Goal: Information Seeking & Learning: Compare options

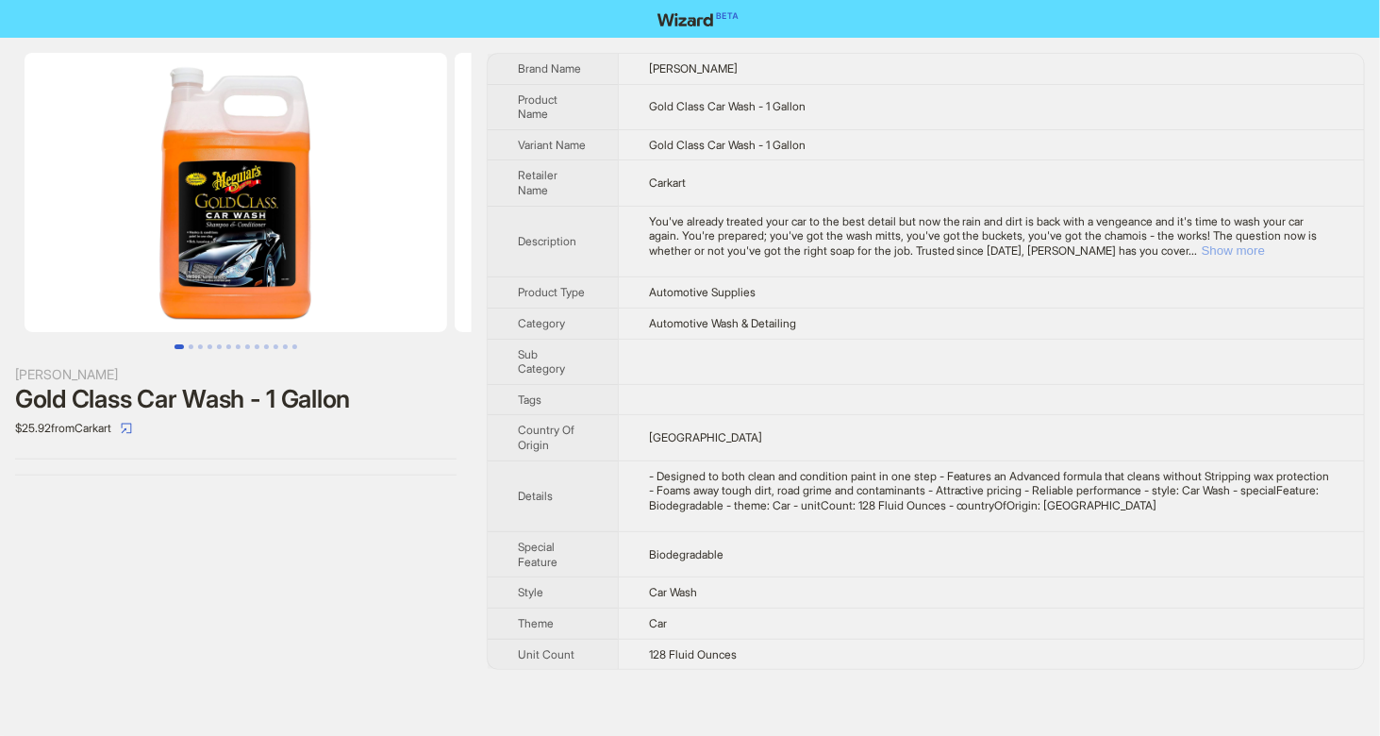
click at [1265, 243] on button "Show more" at bounding box center [1233, 250] width 63 height 14
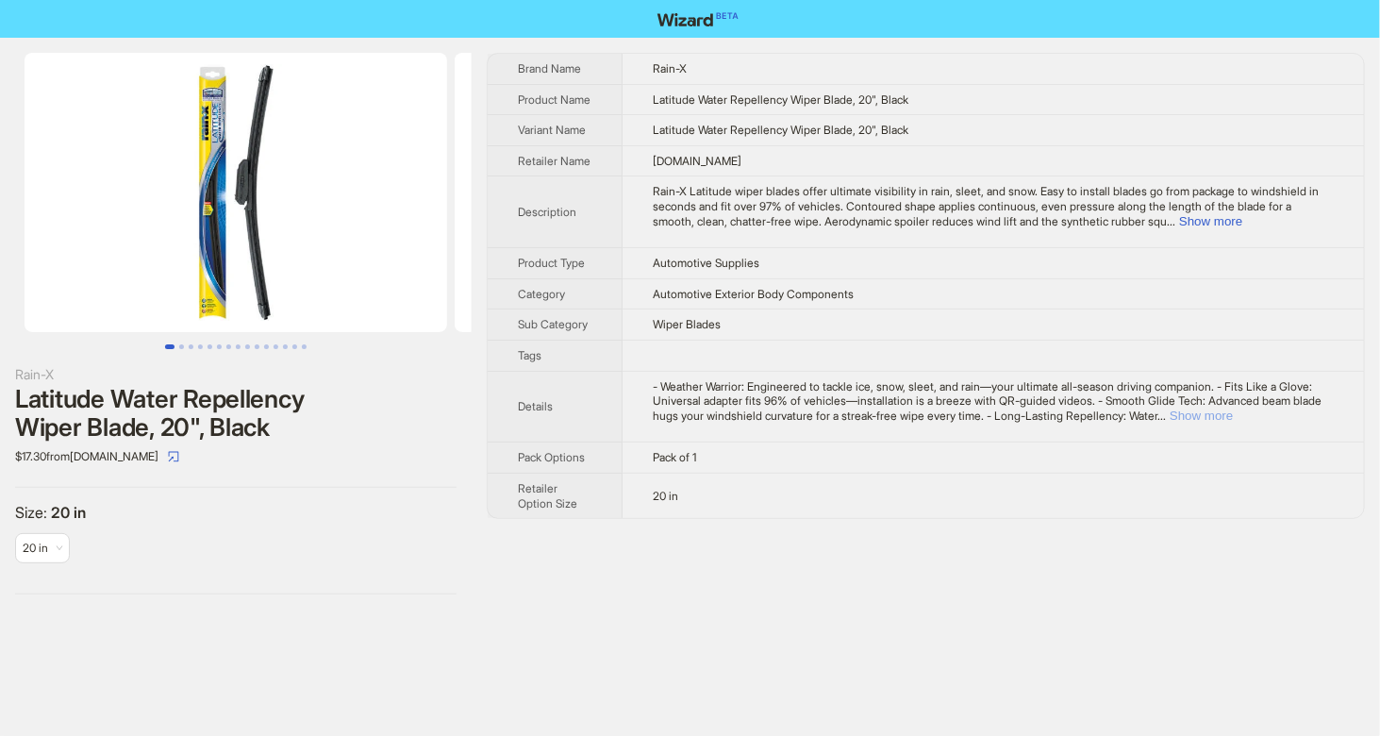
click at [1233, 423] on button "Show more" at bounding box center [1201, 415] width 63 height 14
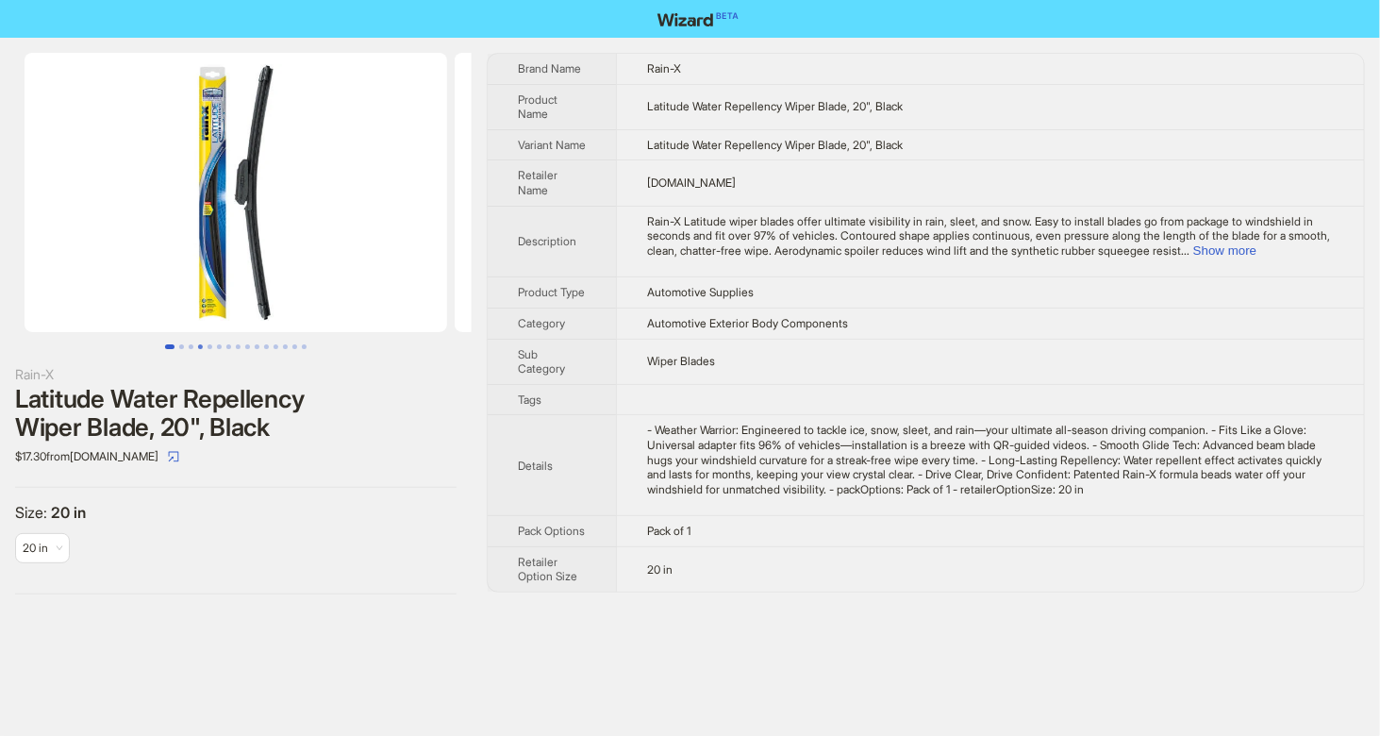
click at [198, 349] on button "Go to slide 4" at bounding box center [200, 346] width 5 height 5
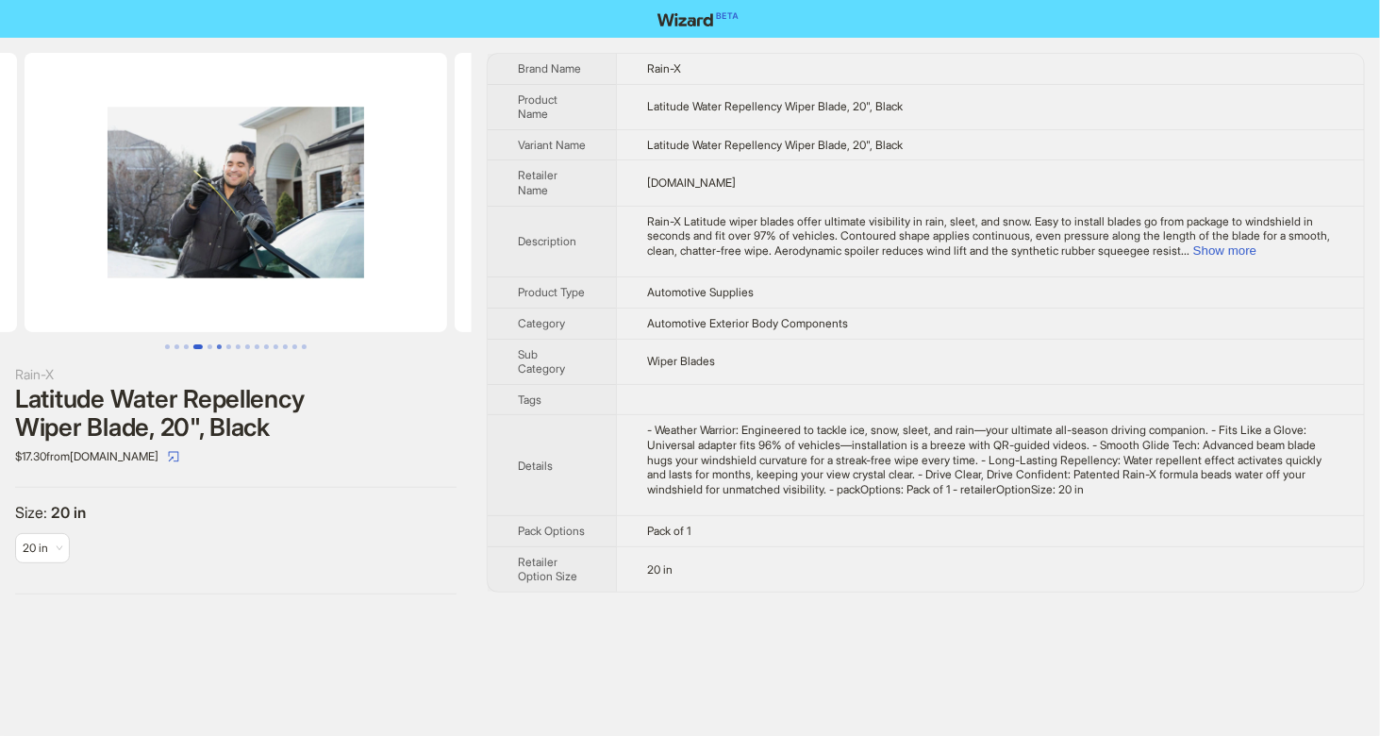
click at [222, 348] on button "Go to slide 6" at bounding box center [219, 346] width 5 height 5
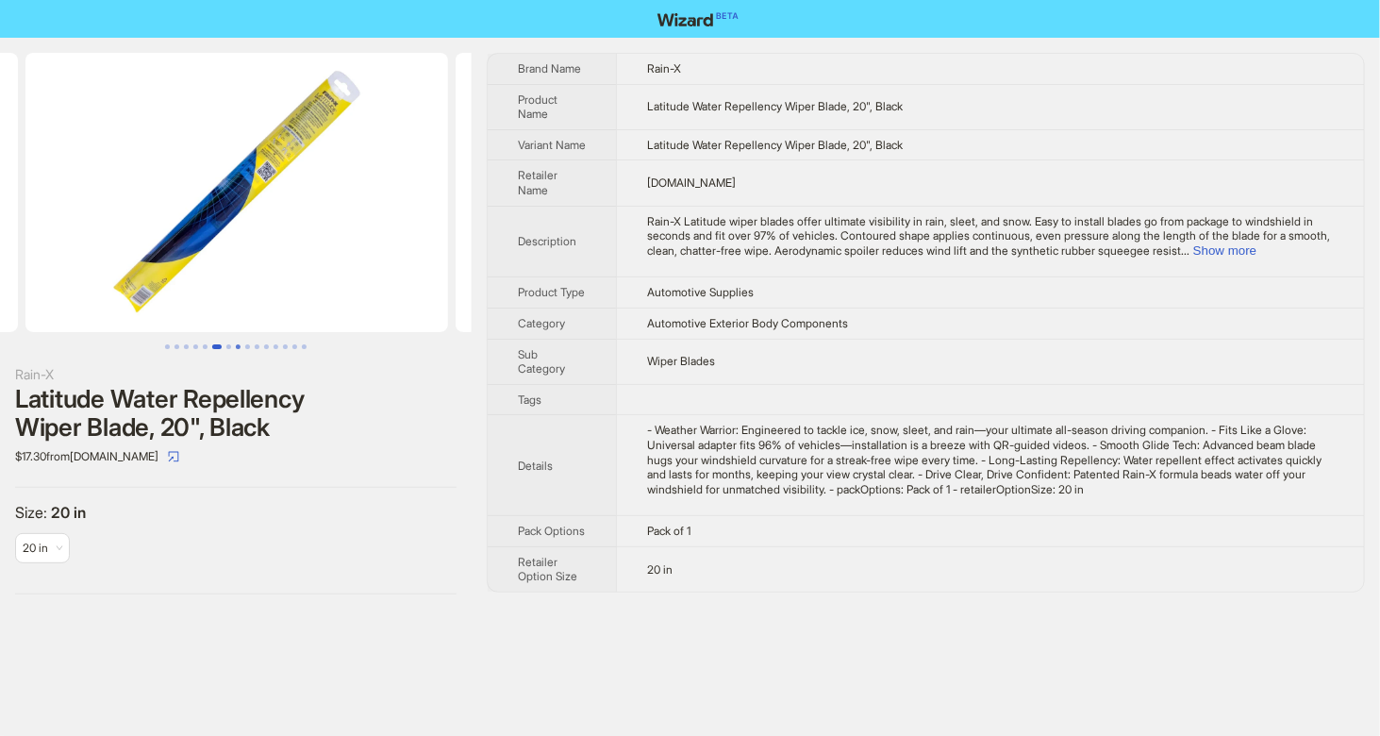
click at [238, 345] on button "Go to slide 8" at bounding box center [238, 346] width 5 height 5
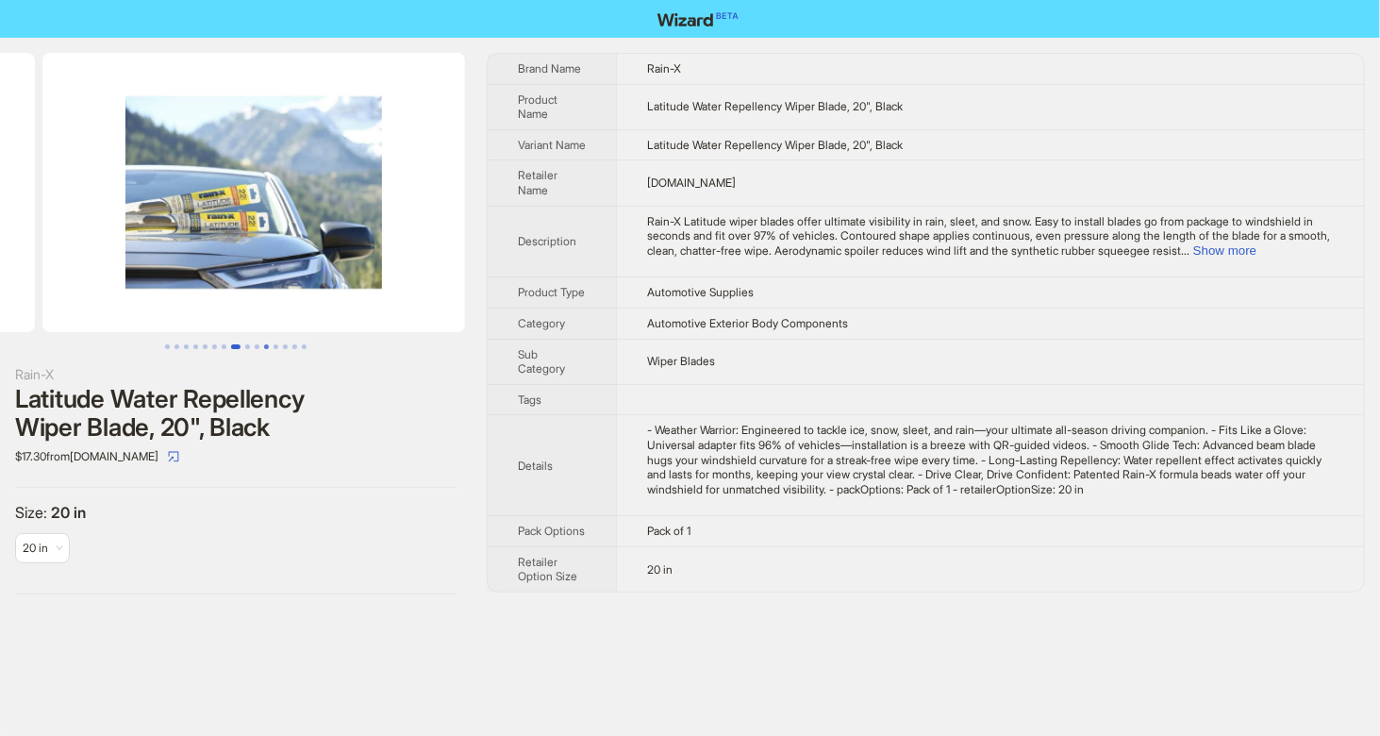
scroll to position [0, 3011]
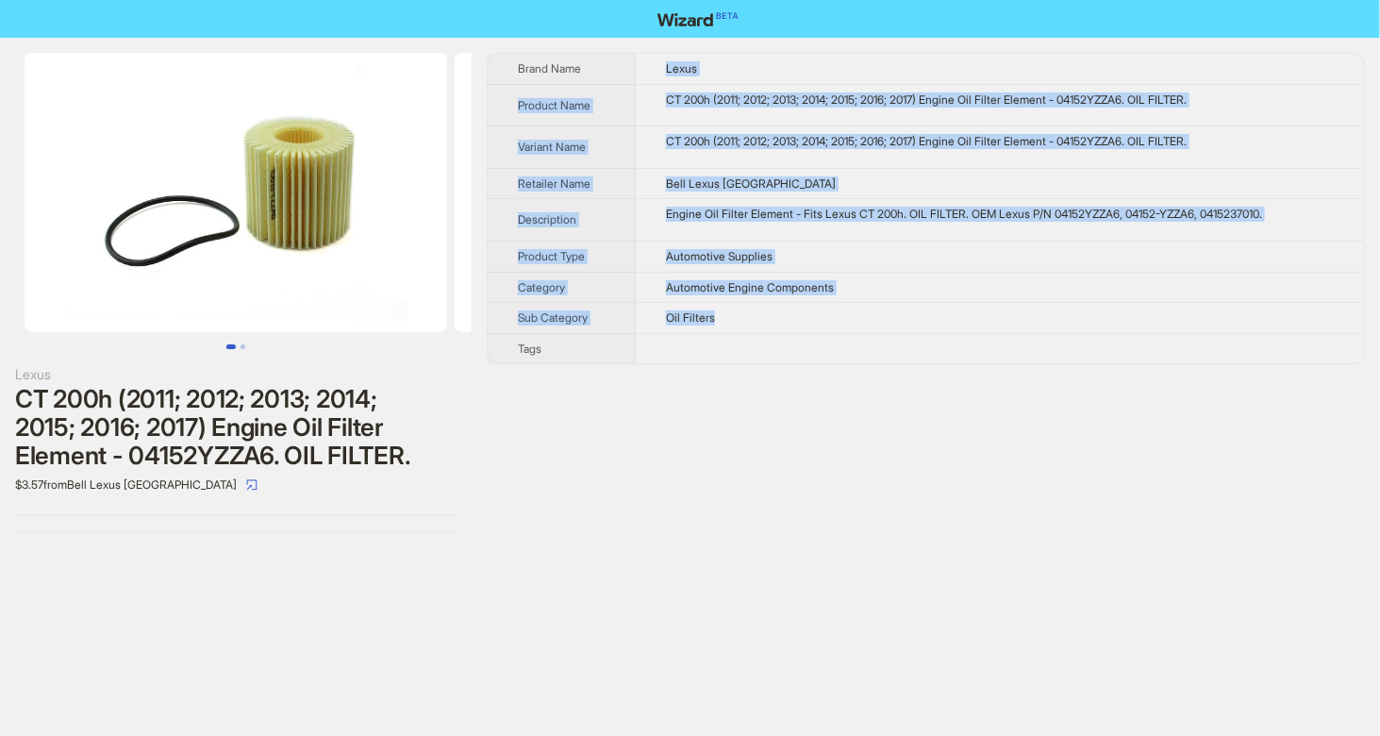
drag, startPoint x: 664, startPoint y: 62, endPoint x: 729, endPoint y: 327, distance: 272.9
click at [729, 327] on tbody "Brand Name Lexus Product Name CT 200h (2011; 2012; 2013; 2014; 2015; 2016; 2017…" at bounding box center [926, 208] width 876 height 309
copy tbody "Lexus Product Name CT 200h (2011; 2012; 2013; 2014; 2015; 2016; 2017) Engine Oi…"
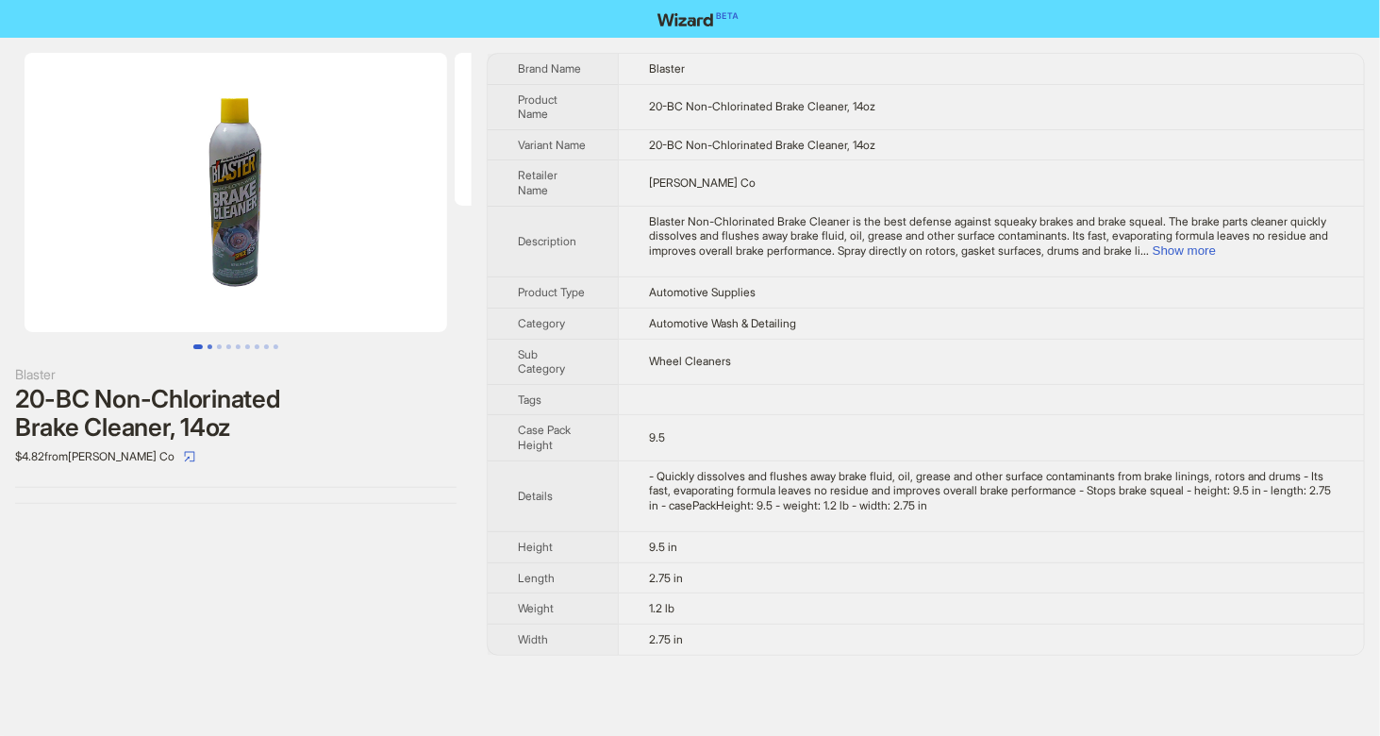
click at [212, 349] on button "Go to slide 2" at bounding box center [209, 346] width 5 height 5
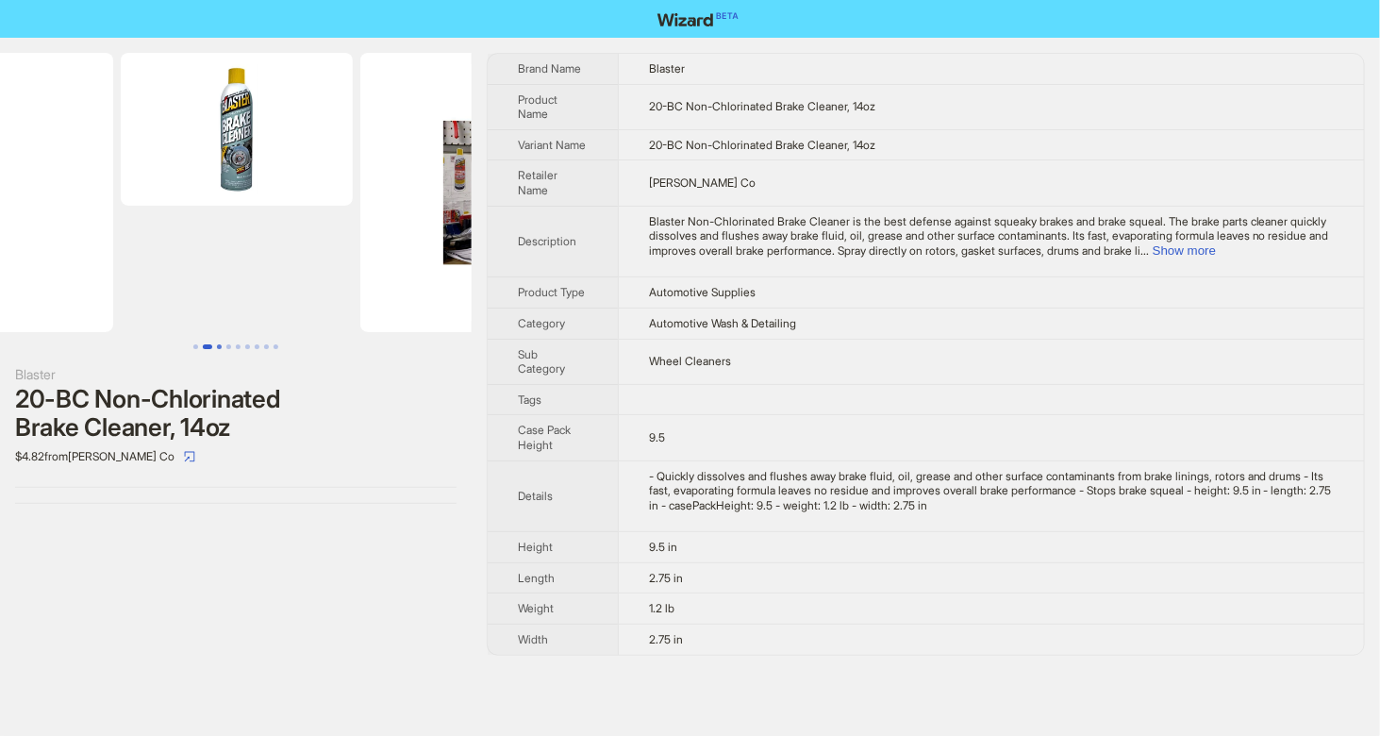
click at [217, 346] on button "Go to slide 3" at bounding box center [219, 346] width 5 height 5
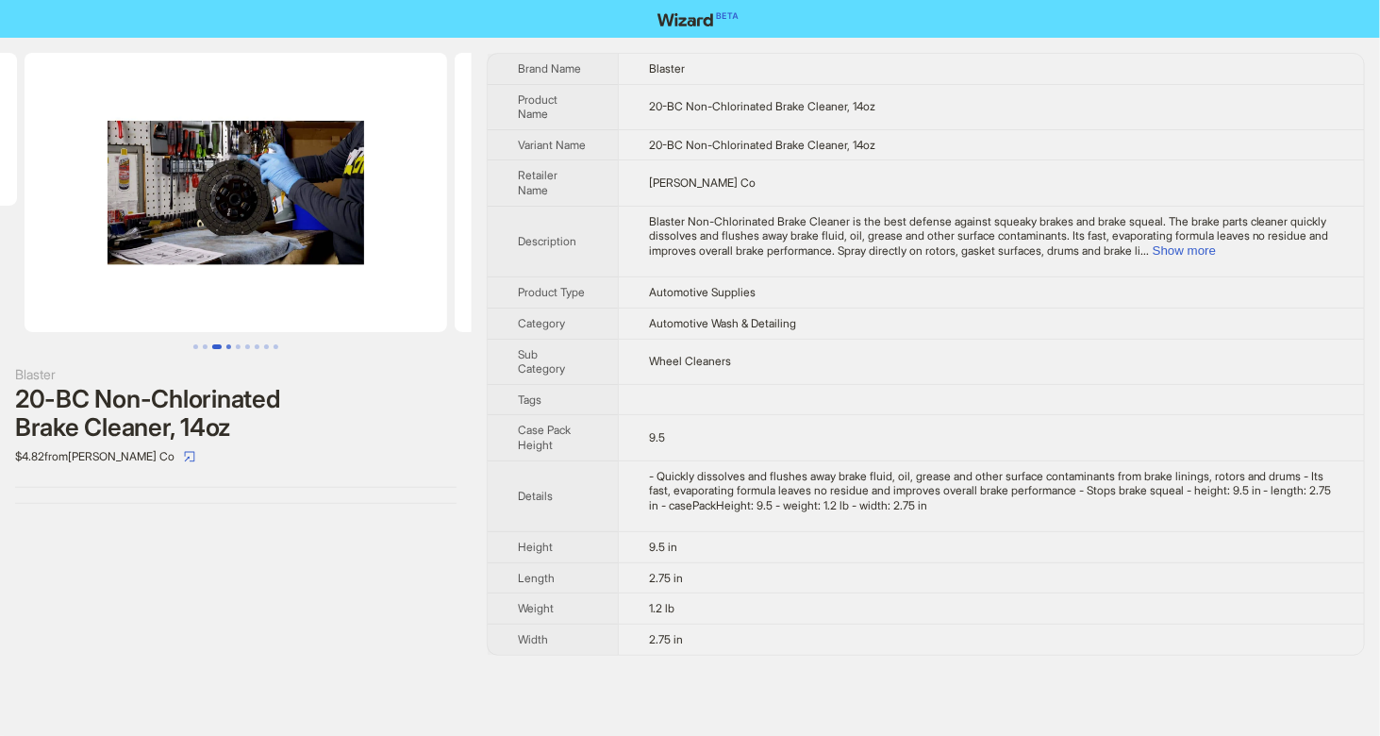
click at [226, 345] on button "Go to slide 4" at bounding box center [228, 346] width 5 height 5
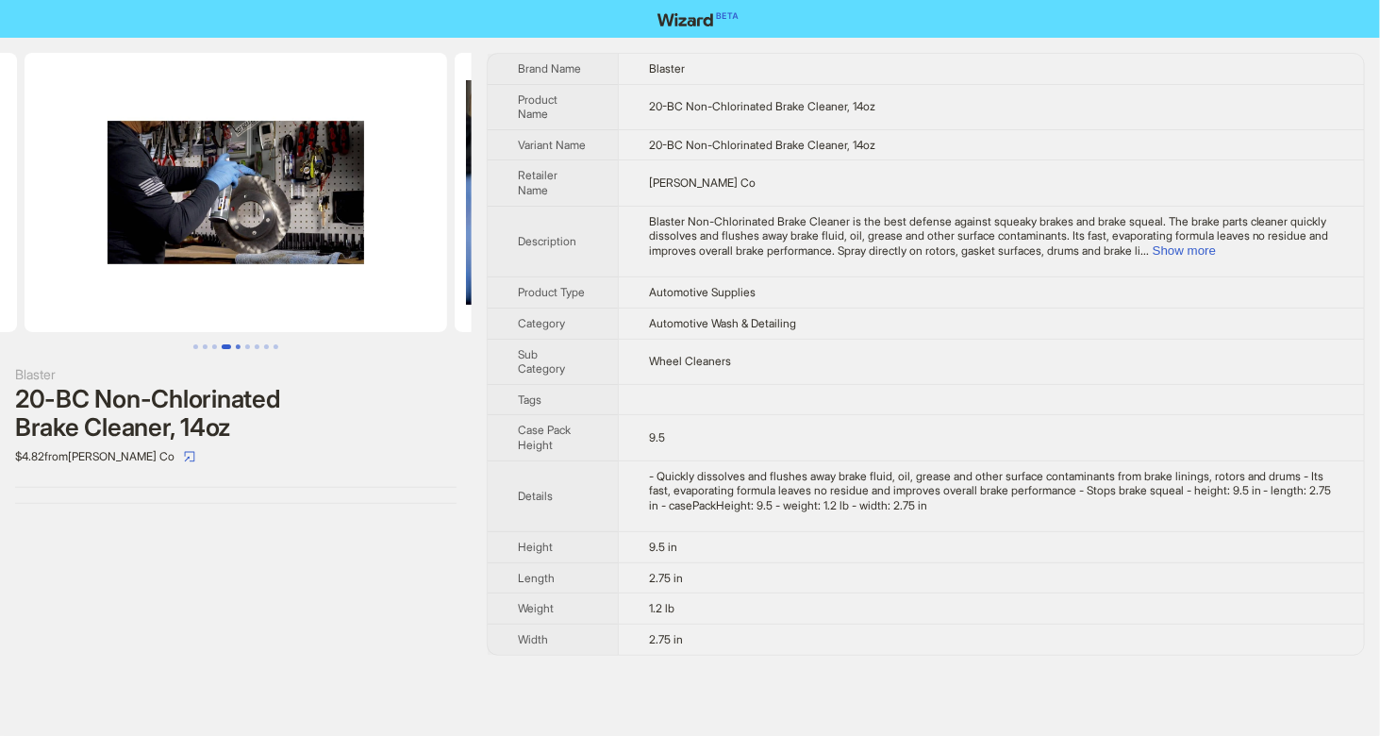
click at [236, 344] on button "Go to slide 5" at bounding box center [238, 346] width 5 height 5
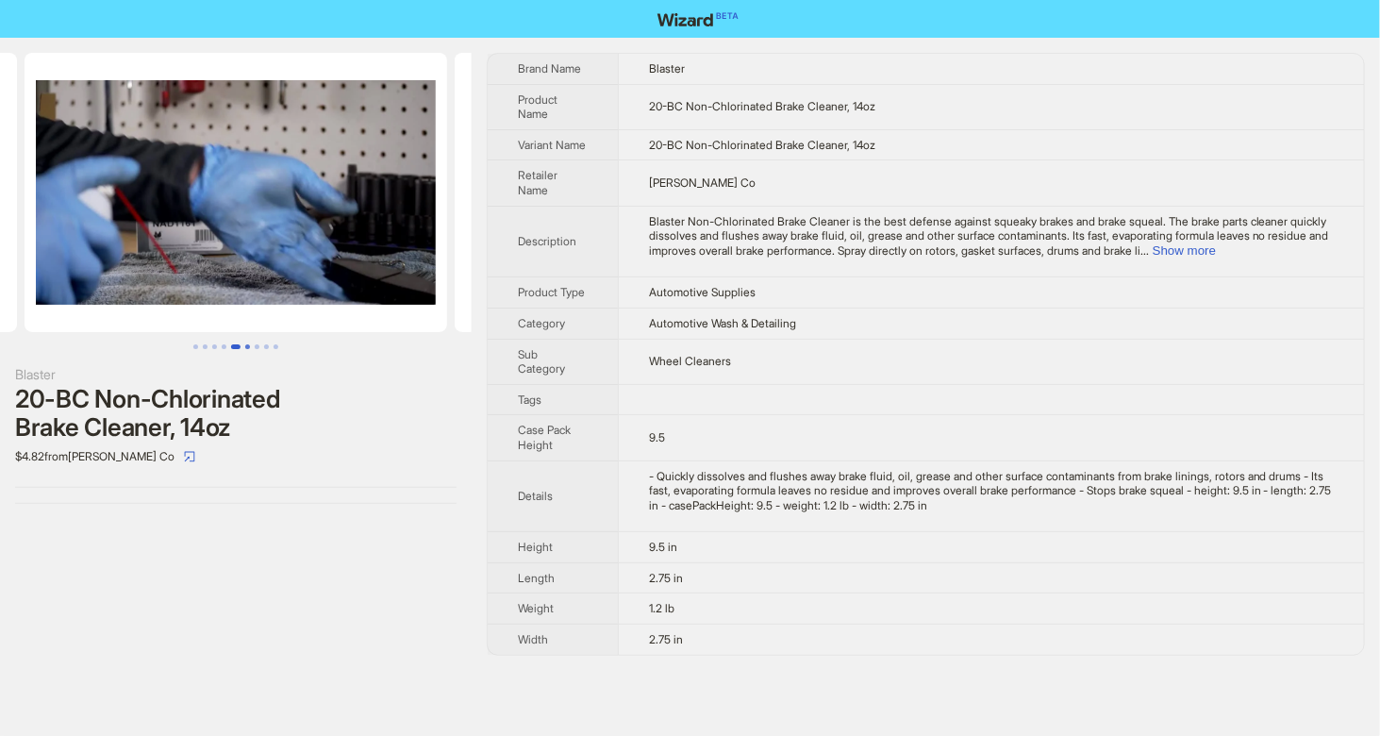
click at [250, 345] on button "Go to slide 6" at bounding box center [247, 346] width 5 height 5
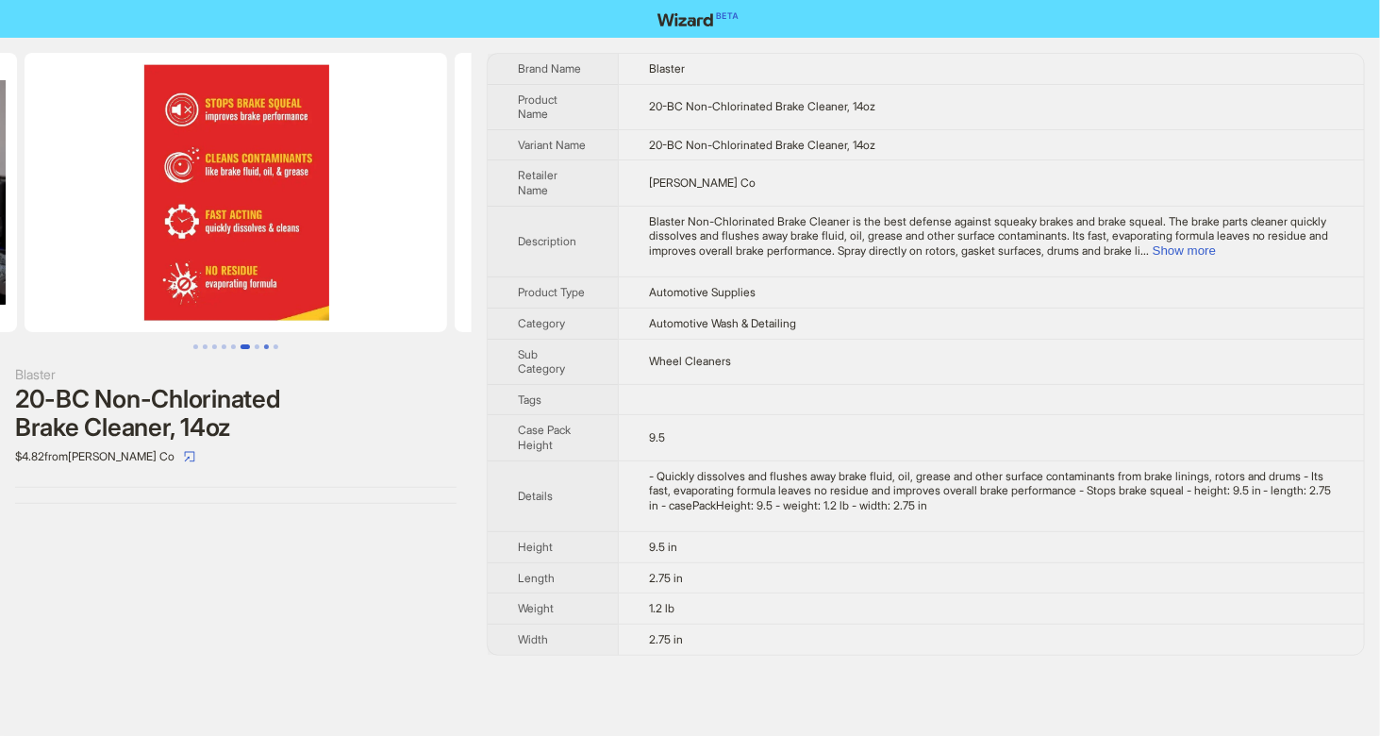
click at [269, 345] on button "Go to slide 8" at bounding box center [266, 346] width 5 height 5
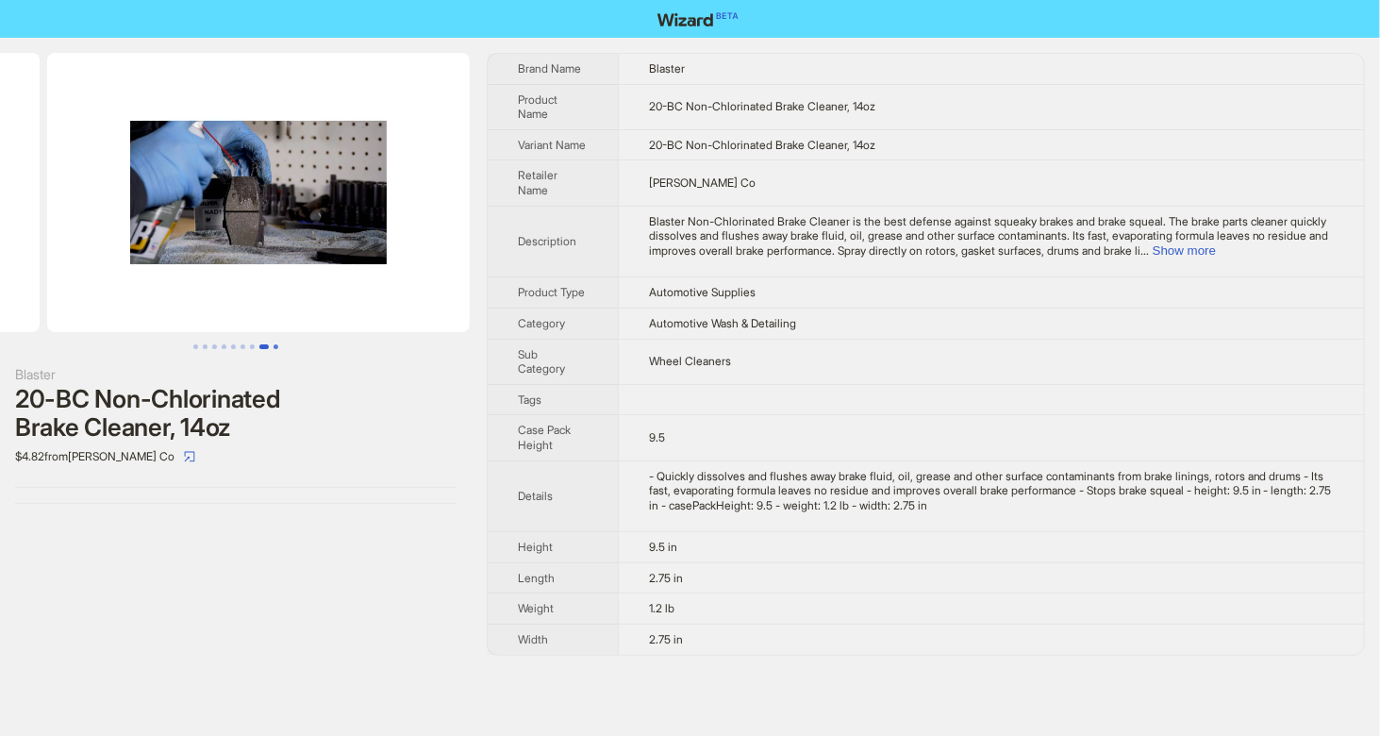
scroll to position [0, 2820]
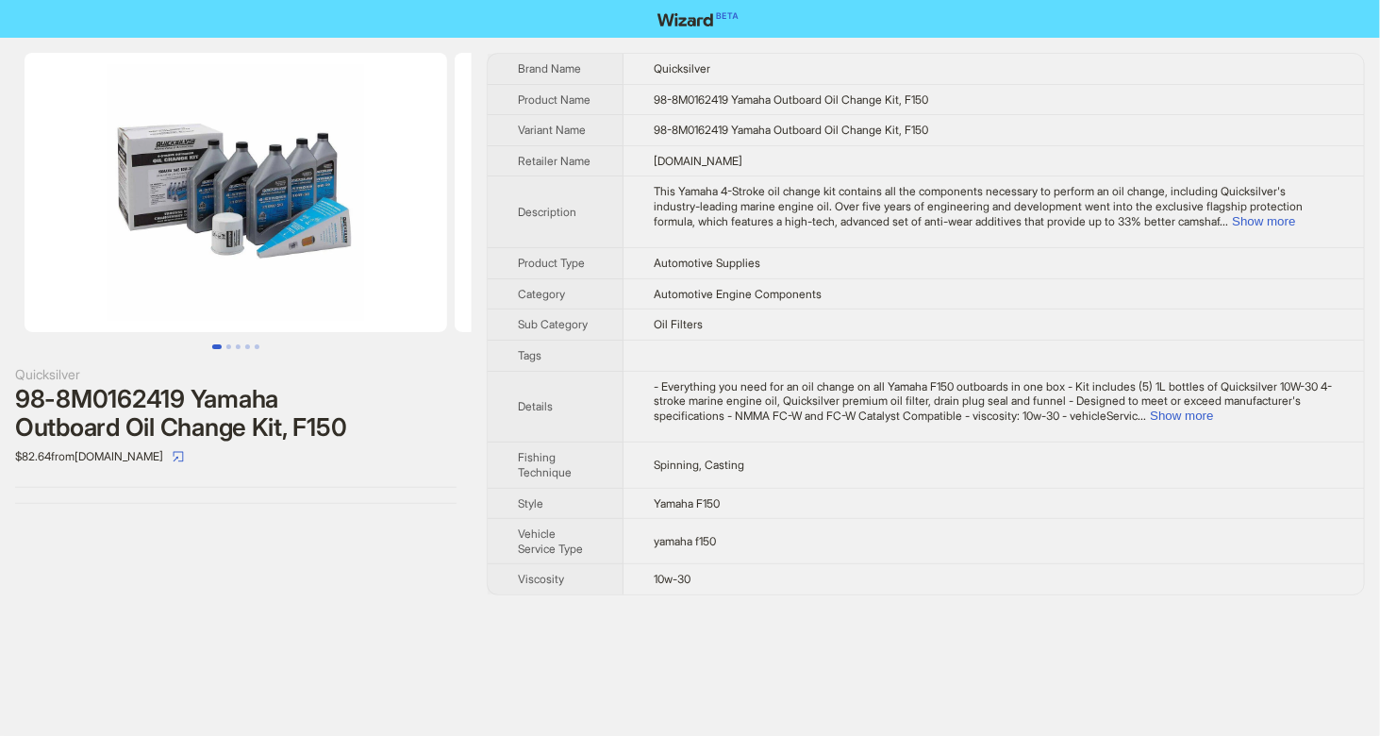
click at [655, 71] on td "Quicksilver" at bounding box center [993, 69] width 740 height 30
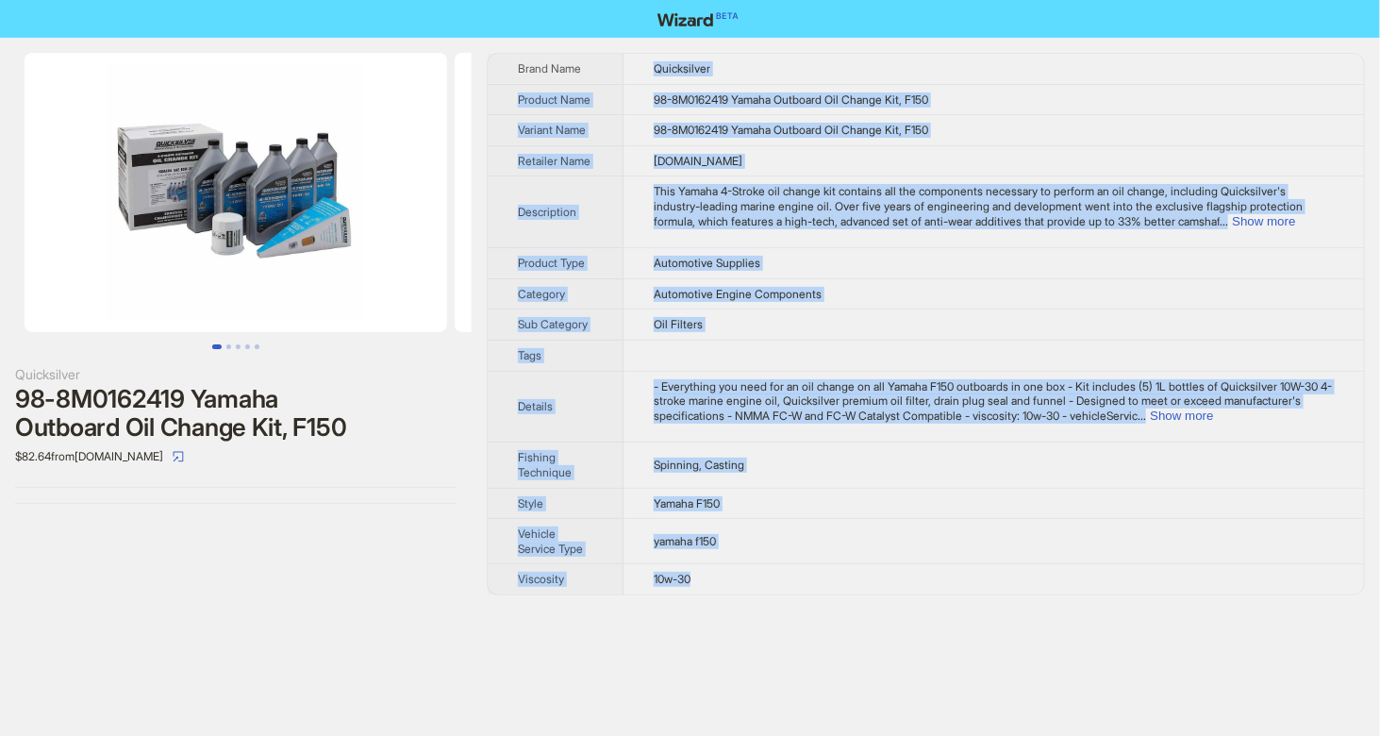
drag, startPoint x: 655, startPoint y: 66, endPoint x: 709, endPoint y: 584, distance: 520.7
click at [709, 584] on tbody "Brand Name Quicksilver Product Name 98-8M0162419 Yamaha Outboard Oil Change Kit…" at bounding box center [926, 324] width 876 height 540
copy tbody "Quicksilver Product Name 98-8M0162419 Yamaha Outboard Oil Change Kit, F150 Vari…"
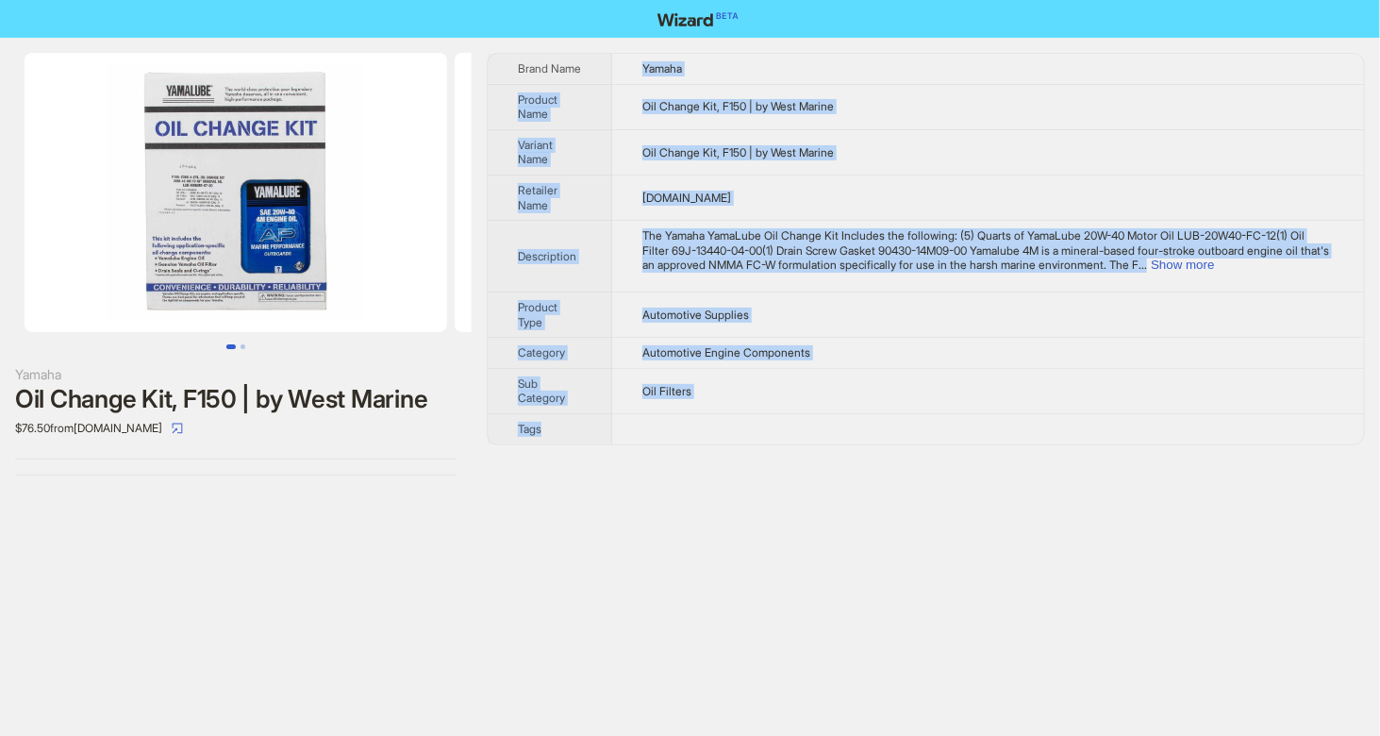
drag, startPoint x: 647, startPoint y: 61, endPoint x: 730, endPoint y: 421, distance: 368.8
click at [730, 421] on tbody "Brand Name Yamaha Product Name Oil Change Kit, F150 | by West Marine Variant Na…" at bounding box center [926, 249] width 876 height 390
copy tbody "Yamaha Product Name Oil Change Kit, F150 | by West Marine Variant Name Oil Chan…"
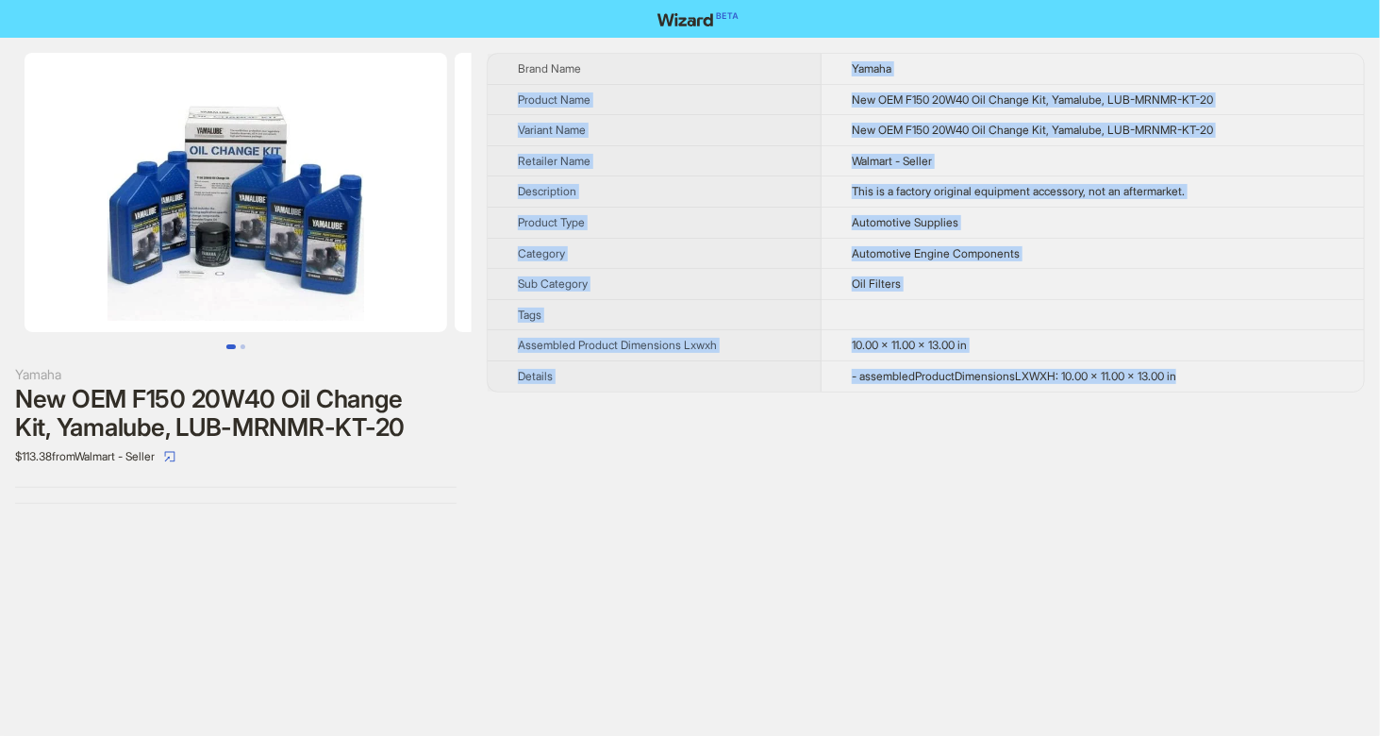
drag, startPoint x: 847, startPoint y: 63, endPoint x: 1205, endPoint y: 373, distance: 474.1
click at [1205, 373] on tbody "Brand Name Yamaha Product Name New OEM F150 20W40 Oil Change Kit, Yamalube, LUB…" at bounding box center [926, 223] width 876 height 338
copy tbody "Yamaha Product Name New OEM F150 20W40 Oil Change Kit, Yamalube, LUB-MRNMR-KT-2…"
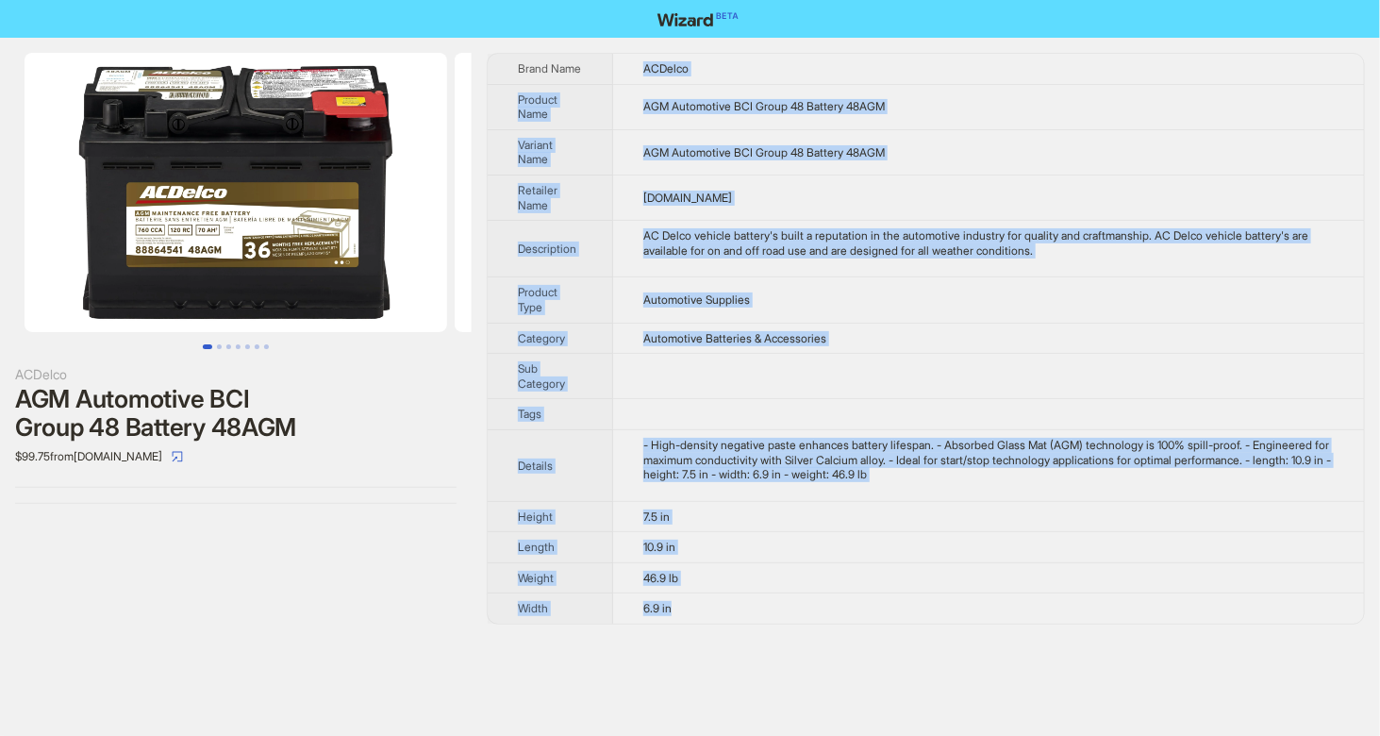
drag, startPoint x: 642, startPoint y: 61, endPoint x: 705, endPoint y: 604, distance: 546.0
click at [705, 604] on tbody "Brand Name ACDelco Product Name AGM Automotive BCI Group 48 Battery 48AGM Varia…" at bounding box center [926, 339] width 876 height 570
copy tbody "ACDelco Product Name AGM Automotive BCI Group 48 Battery 48AGM Variant Name AGM…"
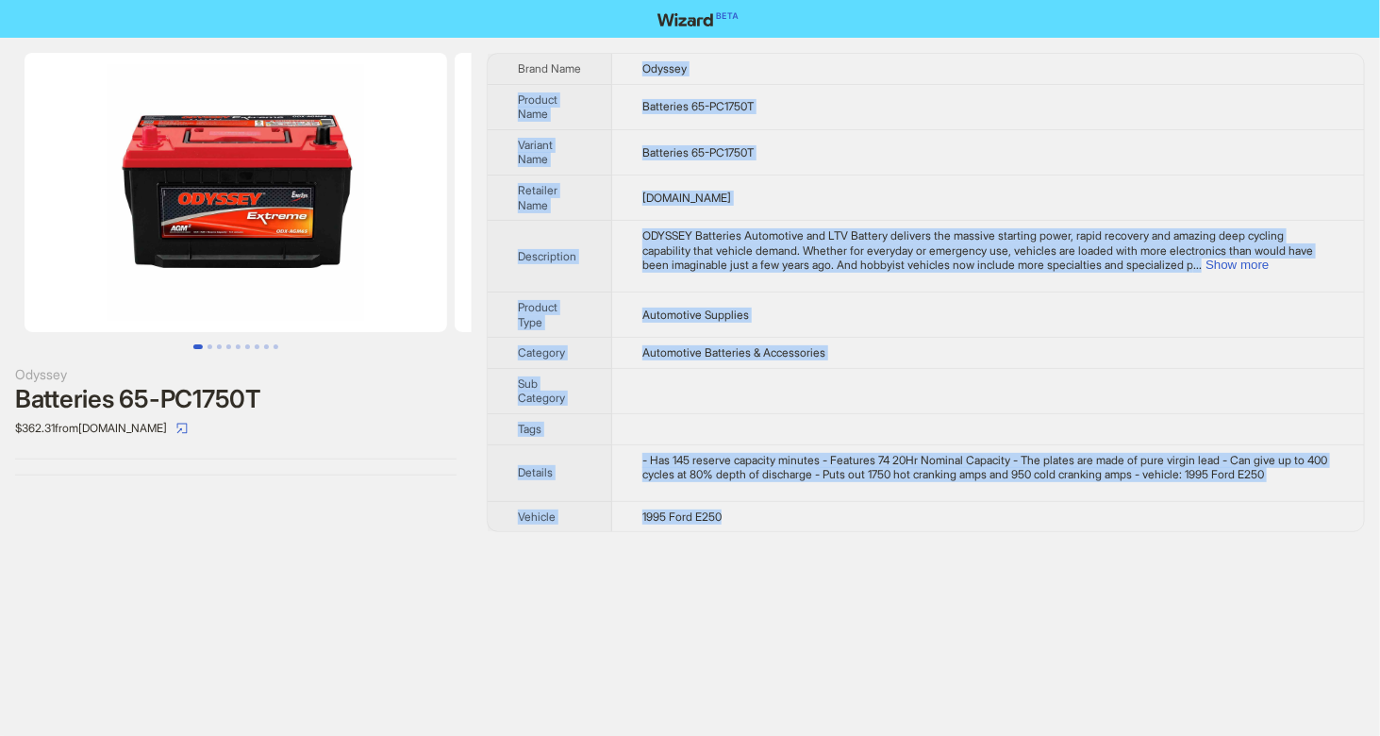
drag, startPoint x: 635, startPoint y: 61, endPoint x: 753, endPoint y: 529, distance: 482.4
click at [753, 529] on tbody "Brand Name Odyssey Product Name Batteries 65-PC1750T Variant Name Batteries 65-…" at bounding box center [926, 292] width 876 height 477
copy tbody "Odyssey Product Name Batteries 65-PC1750T Variant Name Batteries 65-PC1750T Ret…"
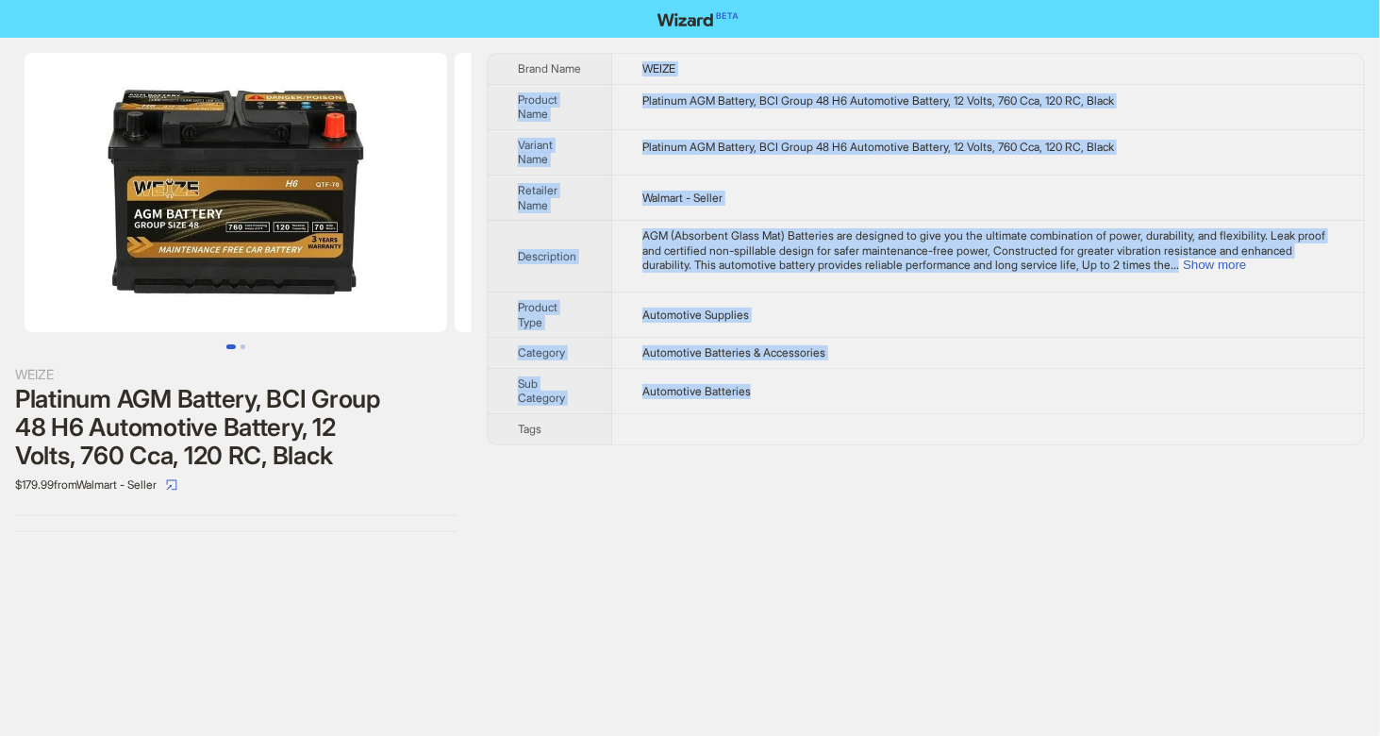
drag, startPoint x: 635, startPoint y: 56, endPoint x: 776, endPoint y: 390, distance: 362.6
click at [776, 390] on tbody "Brand Name WEIZE Product Name Platinum AGM Battery, BCI Group 48 H6 Automotive …" at bounding box center [926, 249] width 876 height 390
copy tbody "WEIZE Product Name Platinum AGM Battery, BCI Group 48 H6 Automotive Battery, 12…"
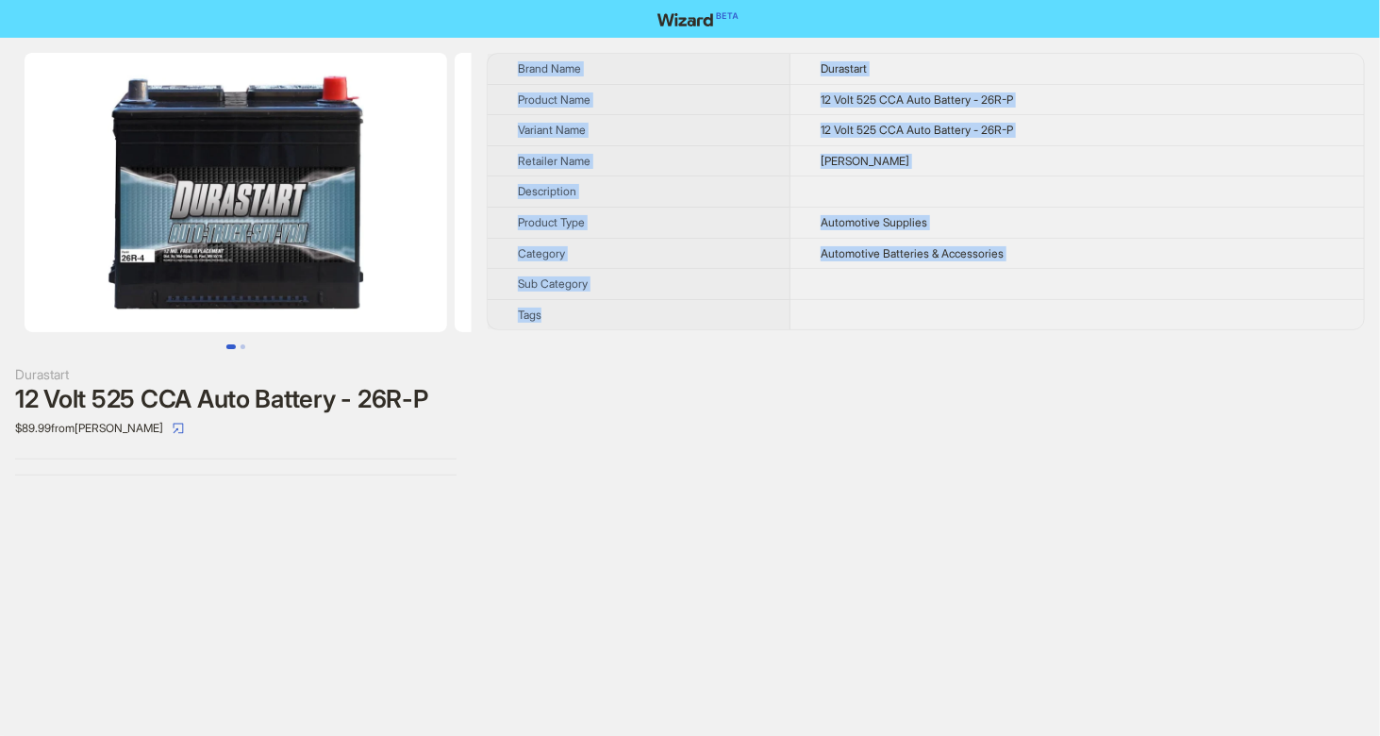
drag, startPoint x: 535, startPoint y: 108, endPoint x: 800, endPoint y: 324, distance: 341.3
click at [800, 324] on tbody "Brand Name Durastart Product Name 12 Volt 525 CCA Auto Battery - 26R-P Variant …" at bounding box center [926, 191] width 876 height 275
copy tbody "Brand Name Durastart Product Name 12 Volt 525 CCA Auto Battery - 26R-P Variant …"
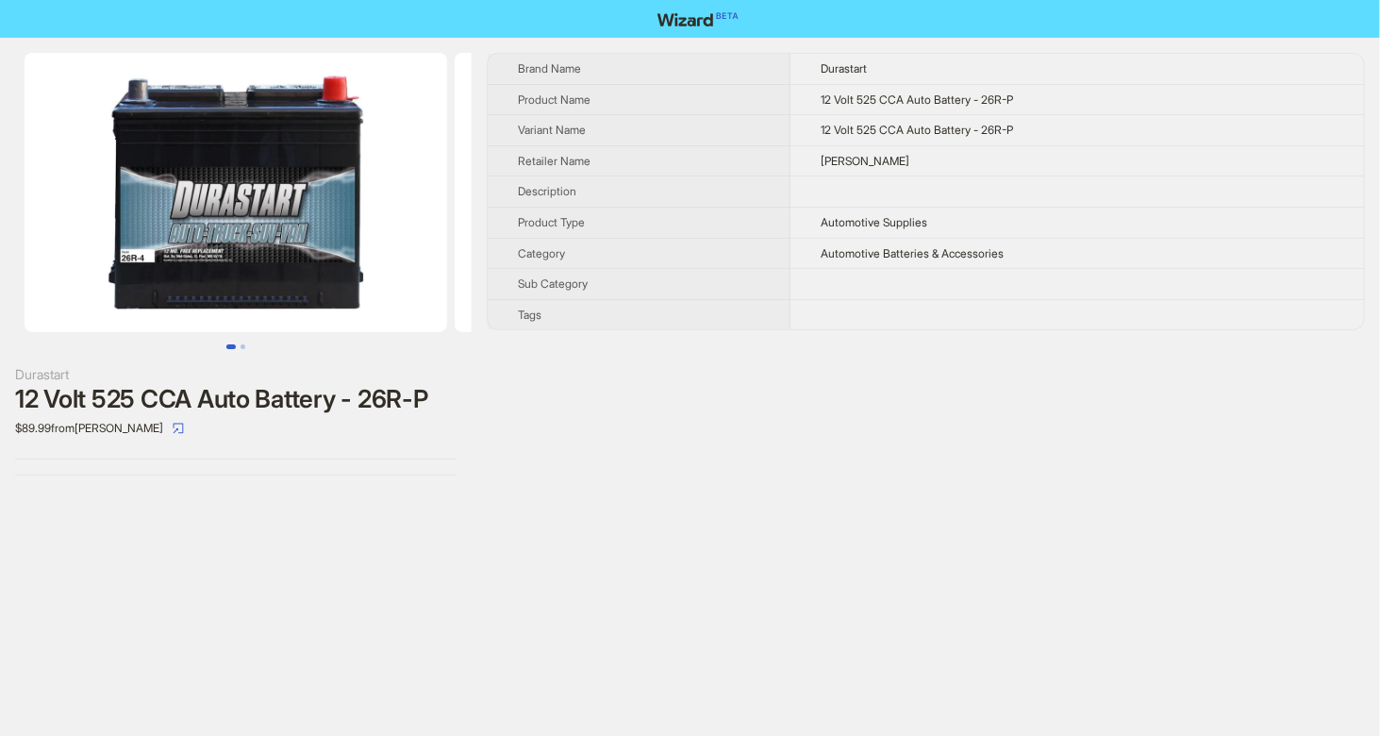
click at [909, 534] on div "Durastart 12 Volt 525 CCA Auto Battery - 26R-P $89.99 from [PERSON_NAME] Brand …" at bounding box center [690, 368] width 1380 height 736
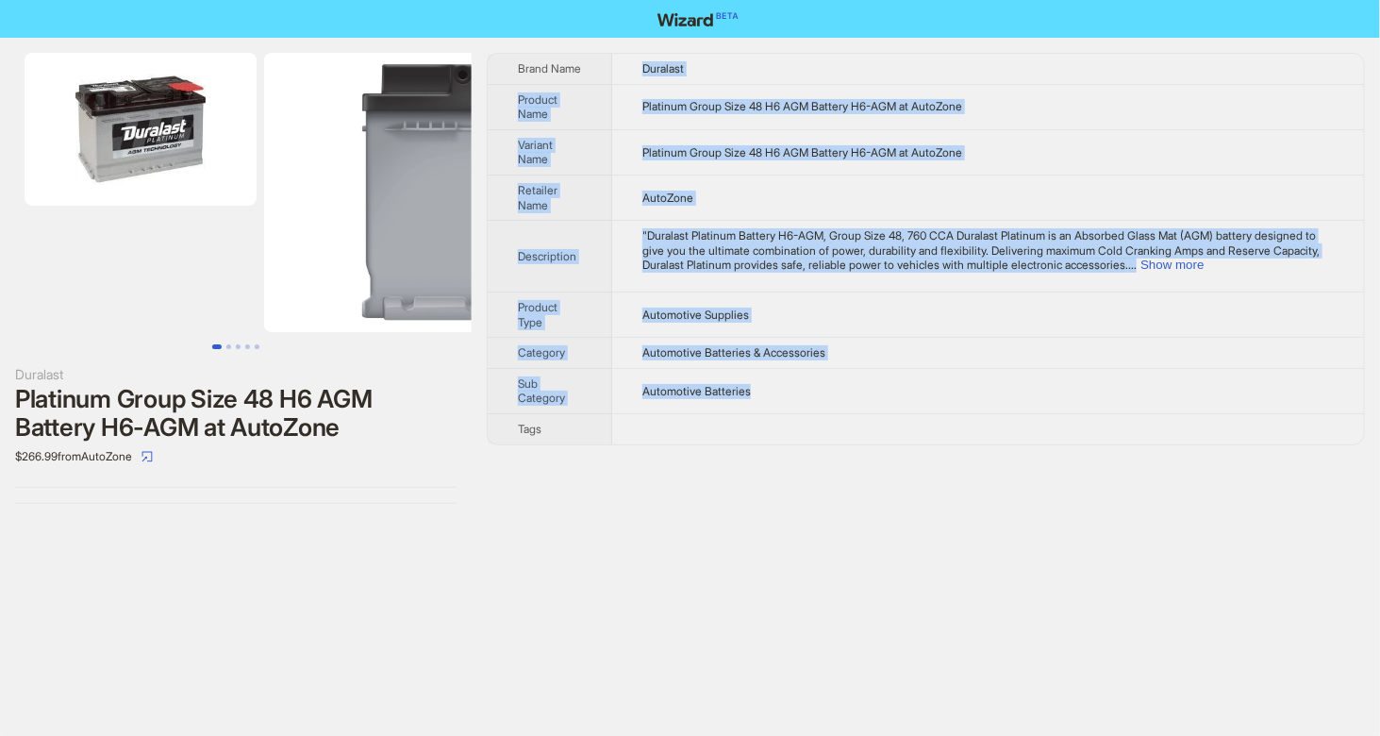
drag, startPoint x: 643, startPoint y: 69, endPoint x: 778, endPoint y: 408, distance: 365.4
click at [778, 408] on tbody "Brand Name Duralast Product Name Platinum Group Size 48 H6 AGM Battery H6-AGM a…" at bounding box center [926, 249] width 876 height 390
copy tbody "Duralast Product Name Platinum Group Size 48 H6 AGM Battery H6-AGM at AutoZone …"
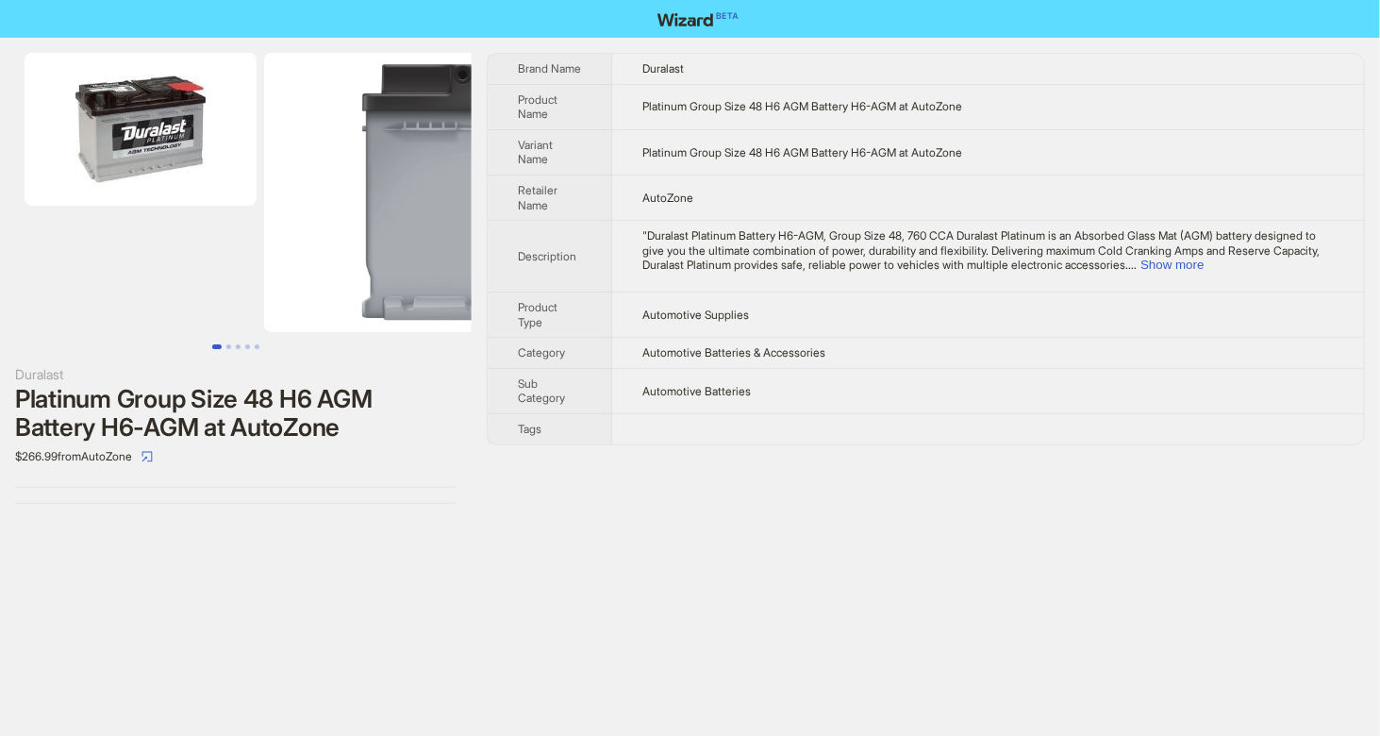
click at [1168, 561] on div "Duralast Platinum Group Size 48 H6 AGM Battery H6-AGM at AutoZone $266.99 from …" at bounding box center [690, 368] width 1380 height 736
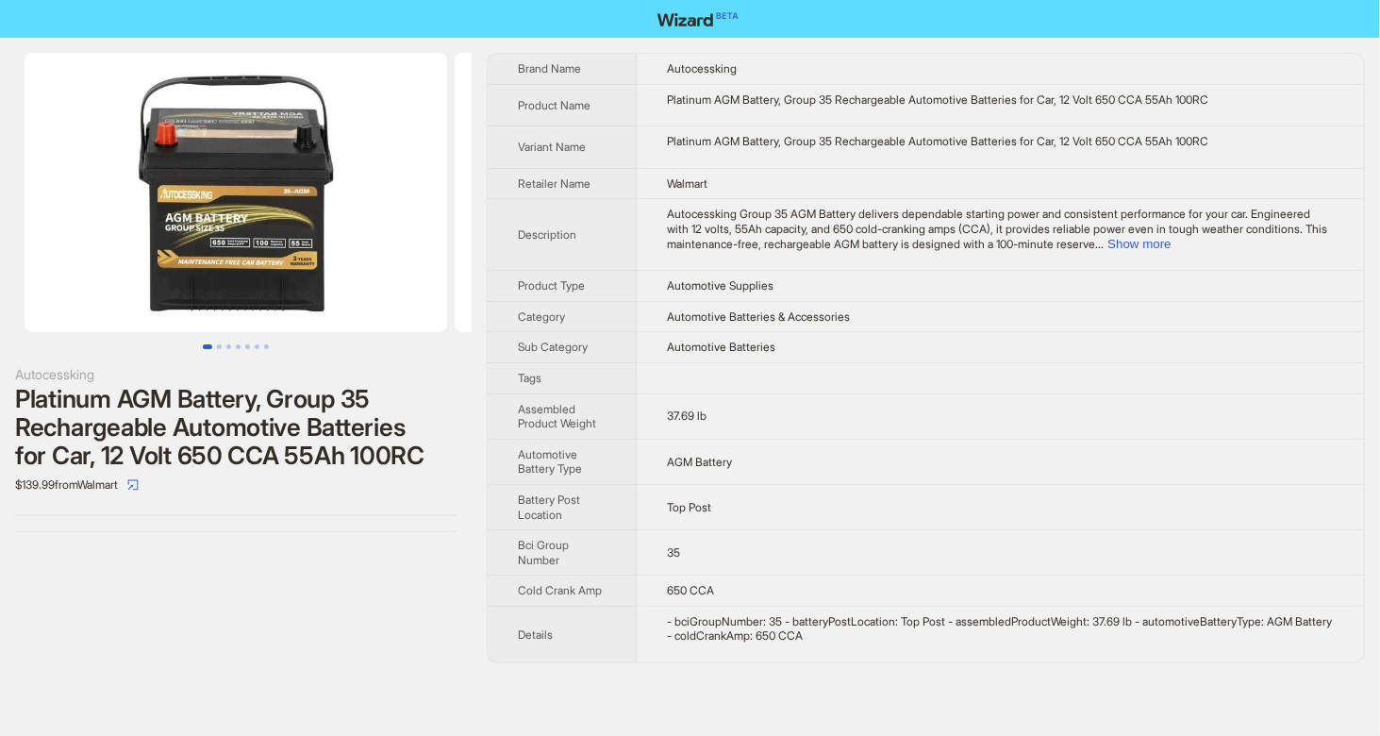
click at [1295, 233] on div "Autocessking Group 35 AGM Battery delivers dependable starting power and consis…" at bounding box center [1000, 229] width 667 height 44
click at [1170, 243] on button "Show more" at bounding box center [1138, 244] width 63 height 14
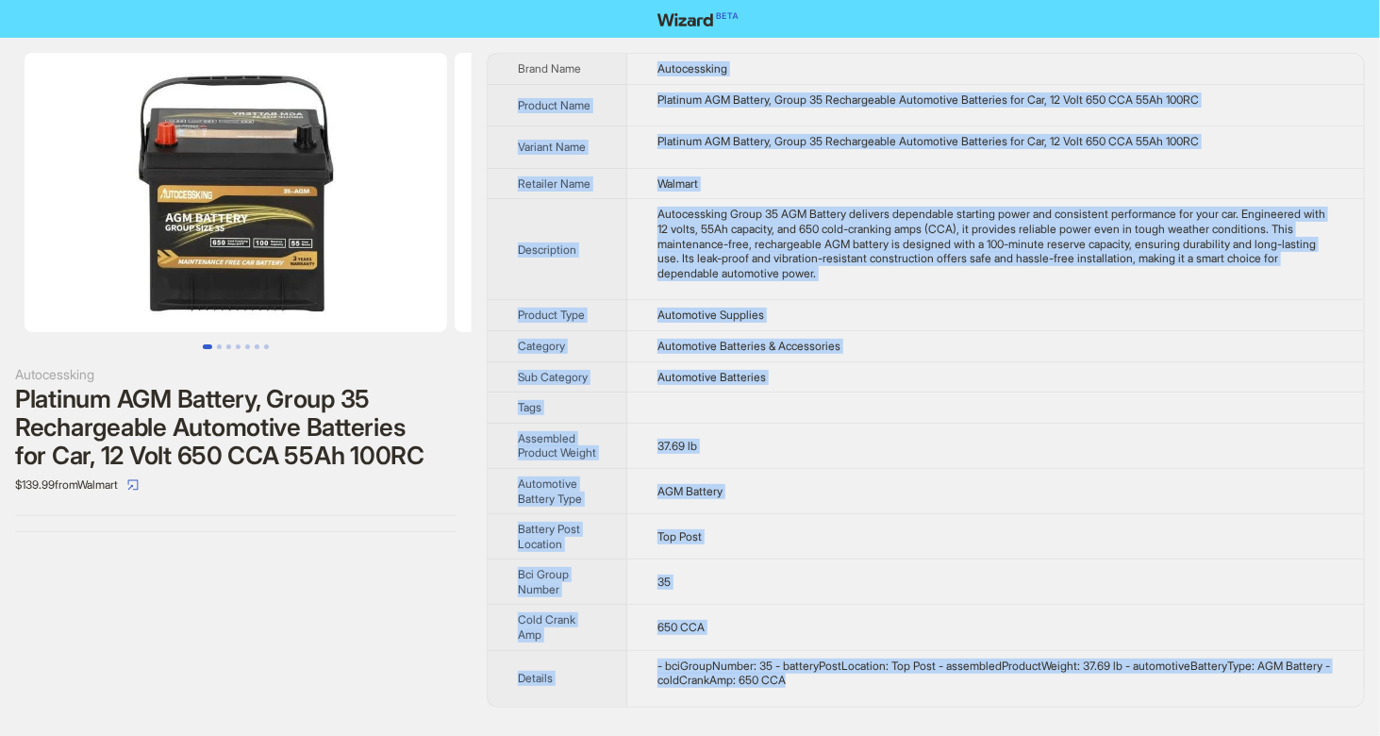
drag, startPoint x: 655, startPoint y: 62, endPoint x: 868, endPoint y: 699, distance: 671.4
click at [868, 699] on tbody "Brand Name Autocessking Product Name Platinum AGM Battery, Group 35 Rechargeabl…" at bounding box center [926, 380] width 876 height 653
copy tbody "Autocessking Product Name Platinum AGM Battery, Group 35 Rechargeable Automotiv…"
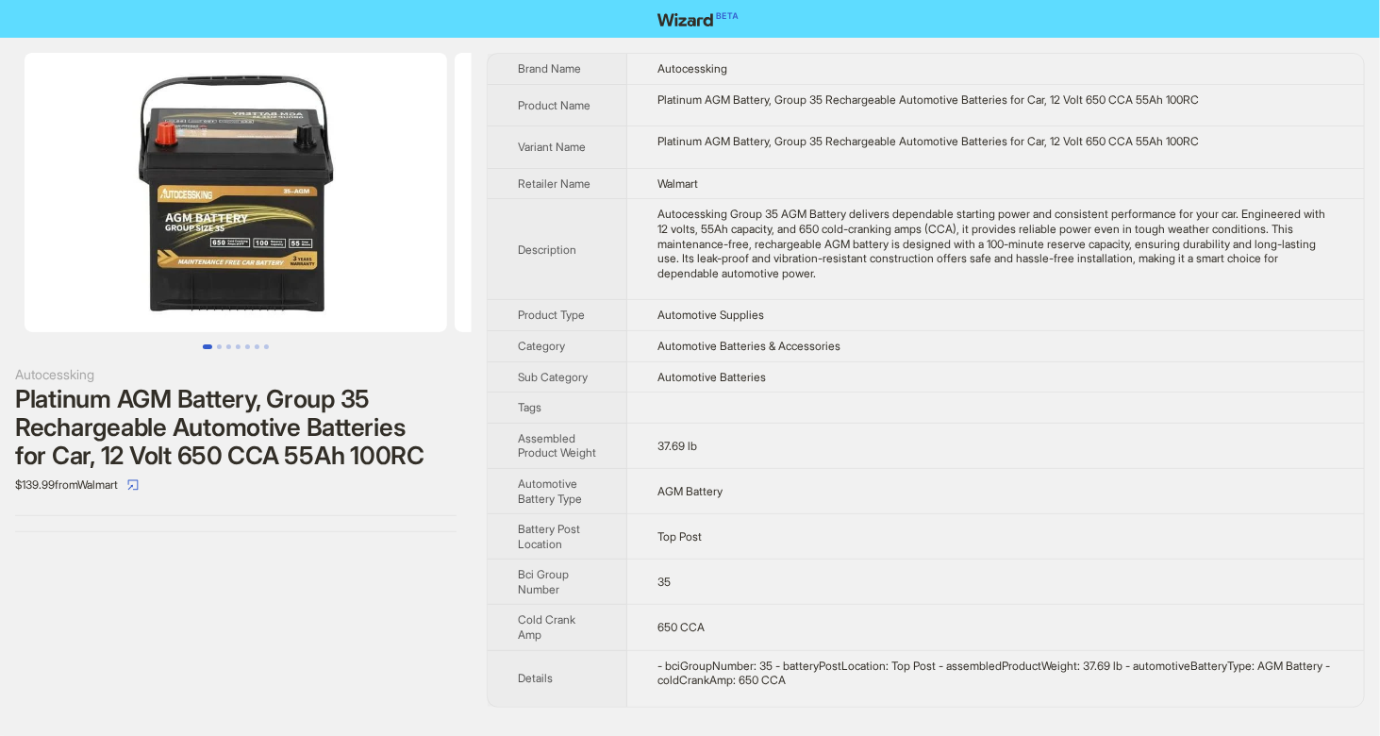
click at [330, 597] on div "Autocessking Platinum AGM Battery, Group 35 Rechargeable Automotive Batteries f…" at bounding box center [236, 380] width 472 height 685
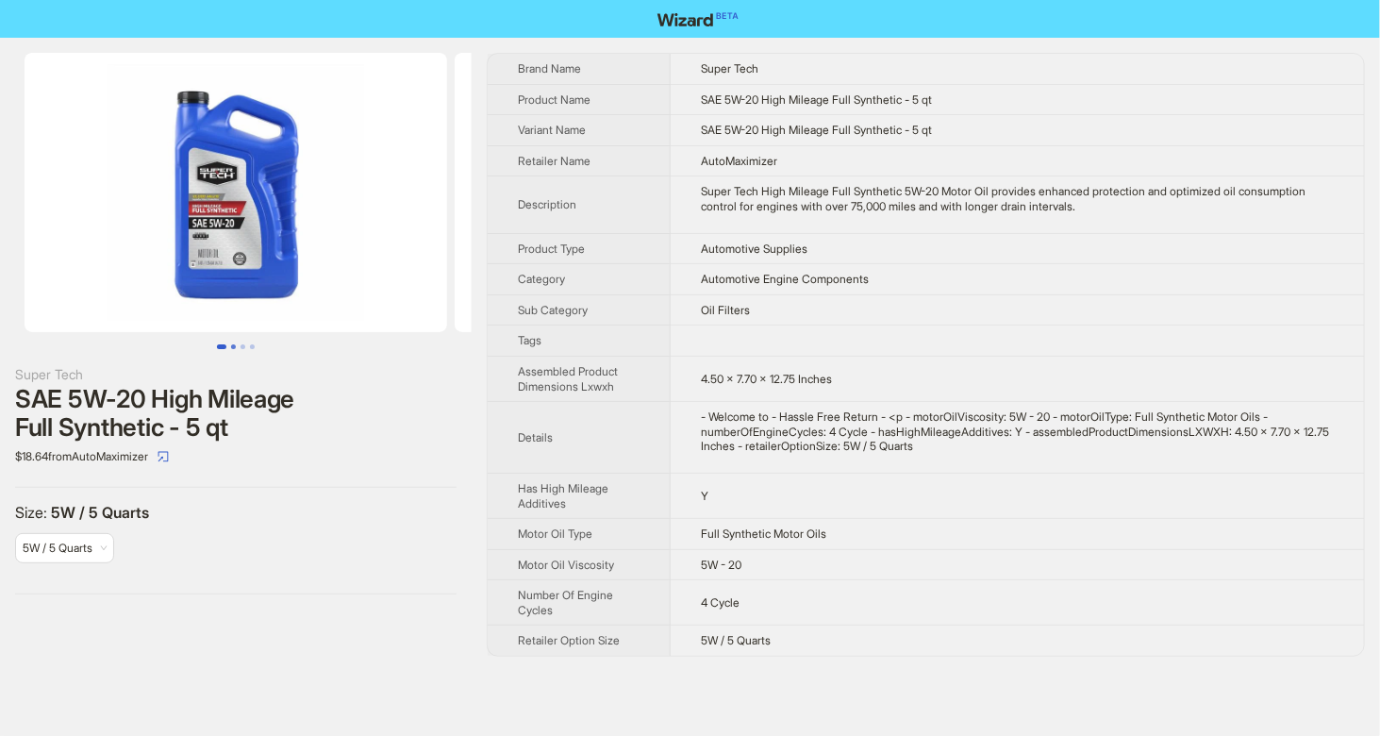
click at [234, 347] on button "Go to slide 2" at bounding box center [233, 346] width 5 height 5
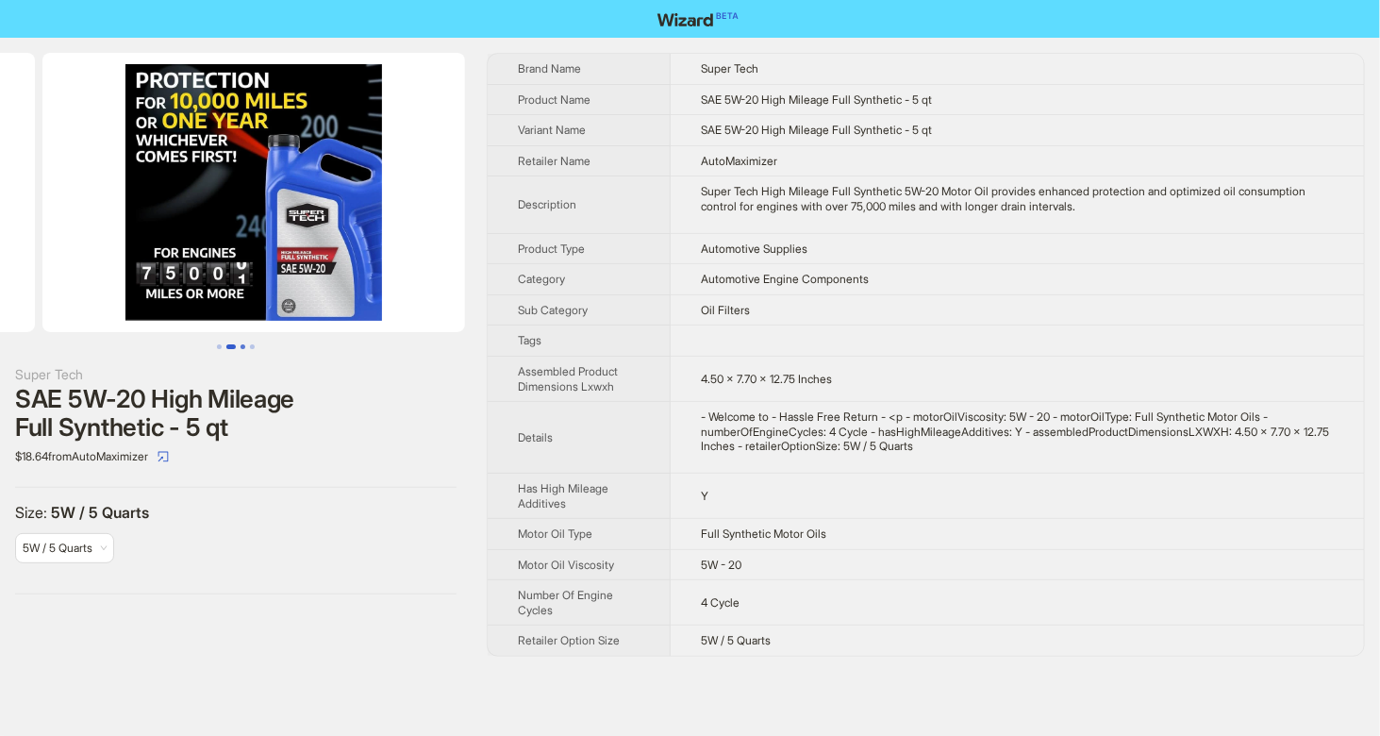
scroll to position [0, 430]
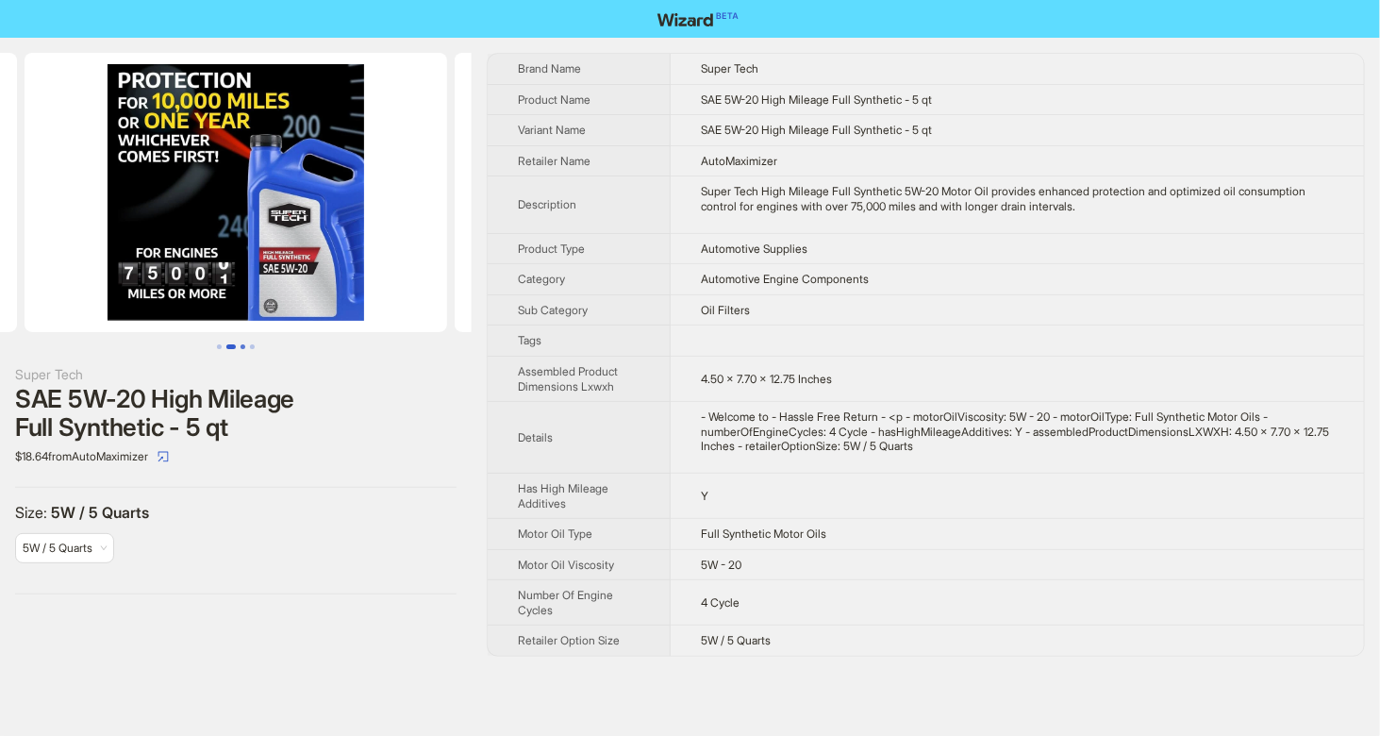
click at [243, 347] on button "Go to slide 3" at bounding box center [243, 346] width 5 height 5
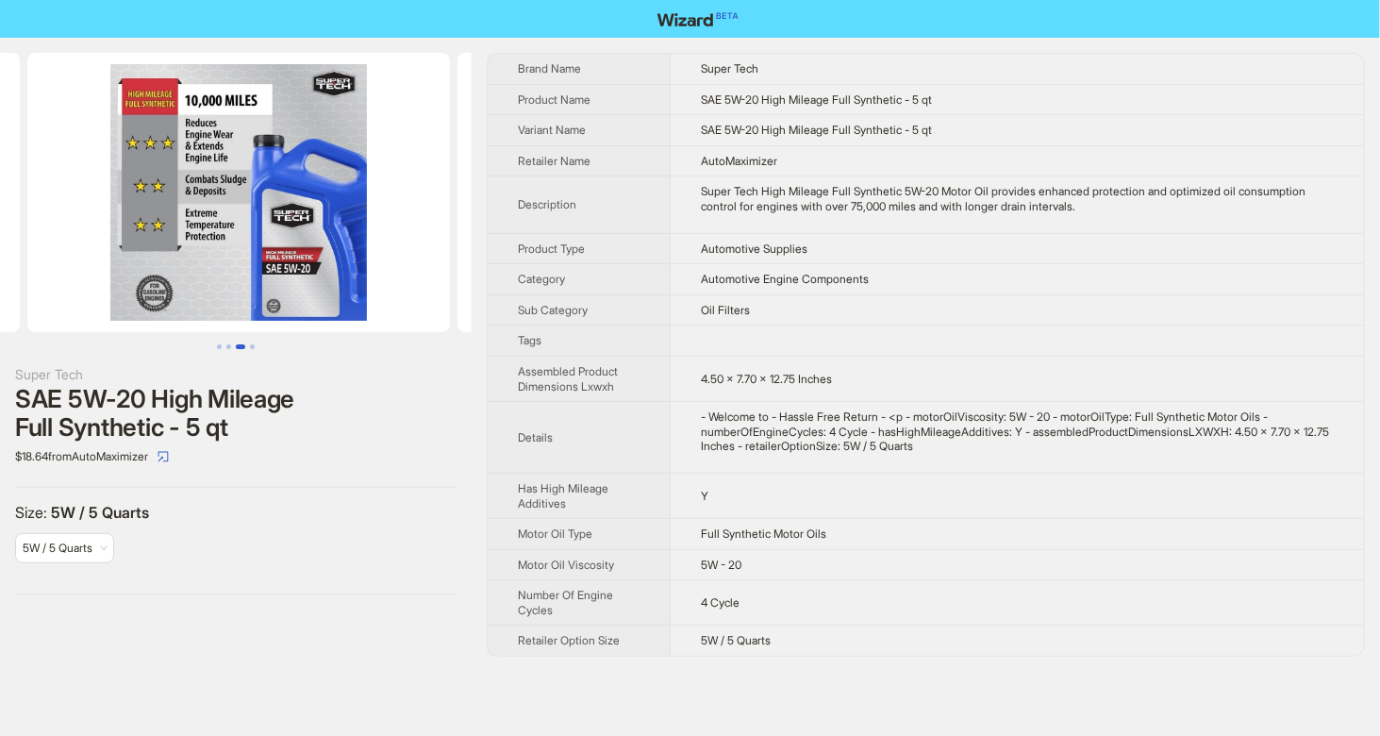
scroll to position [0, 860]
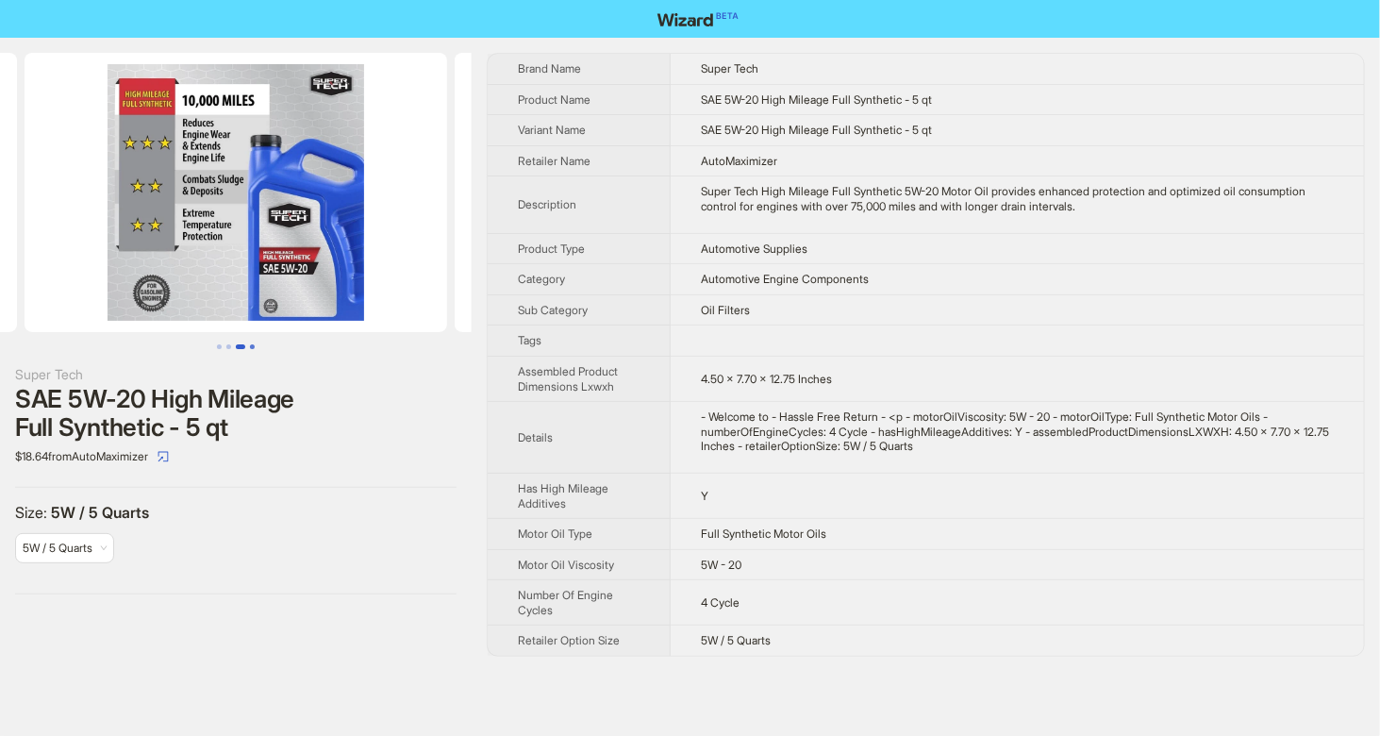
click at [254, 344] on button "Go to slide 4" at bounding box center [252, 346] width 5 height 5
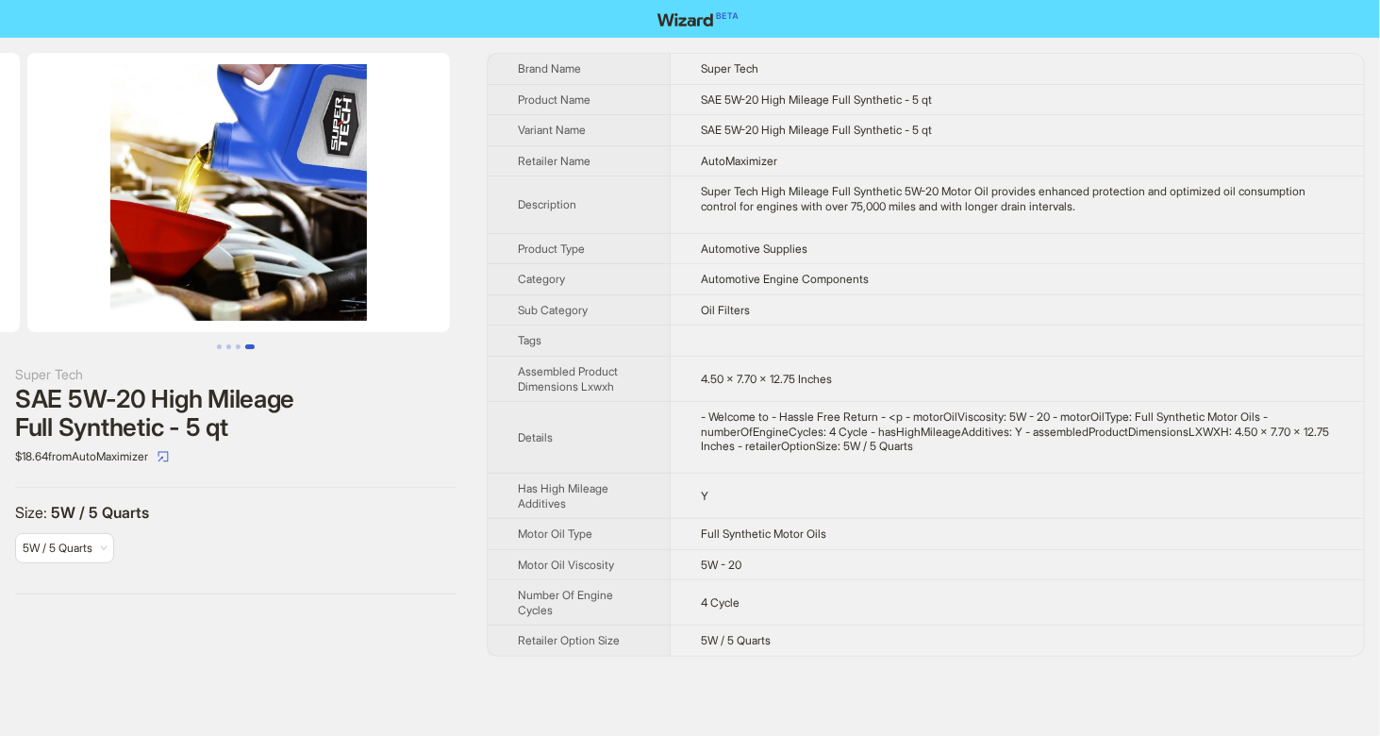
scroll to position [0, 1290]
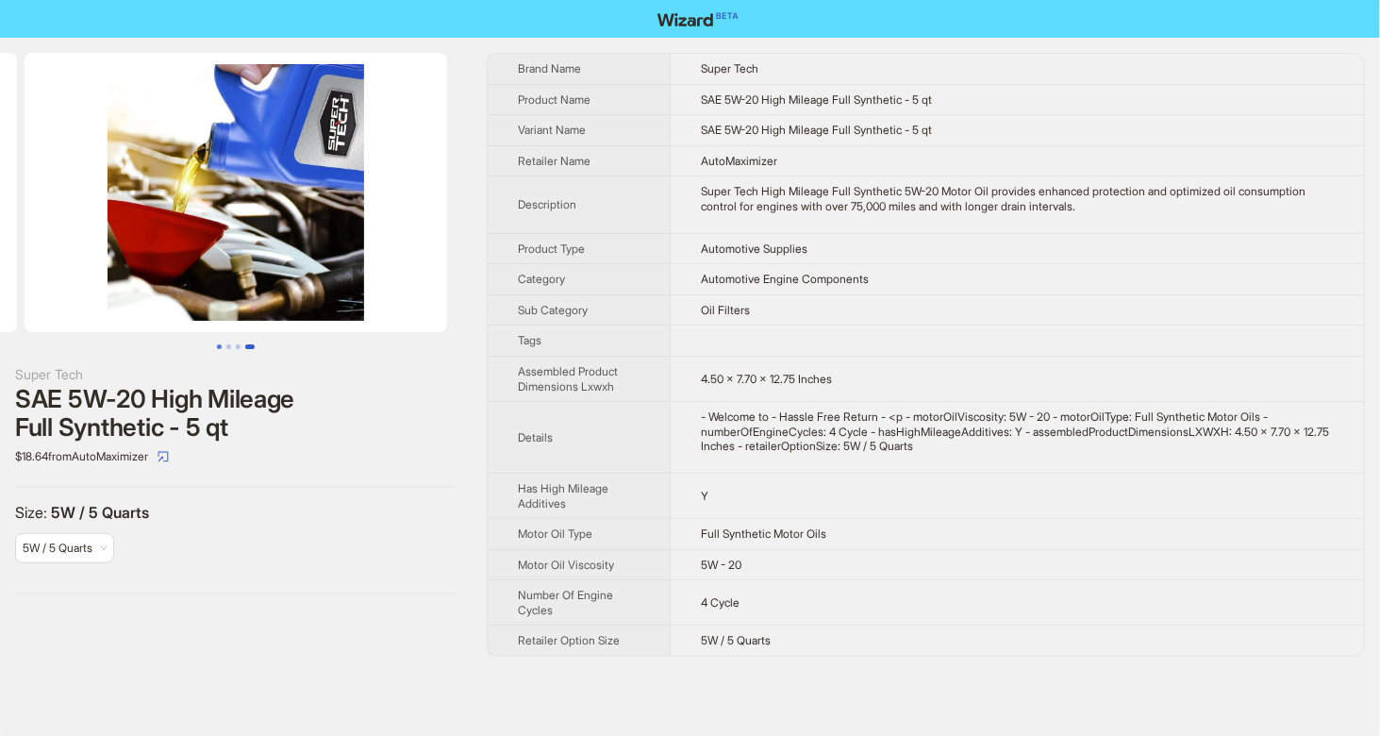
click at [217, 349] on button "Go to slide 1" at bounding box center [219, 346] width 5 height 5
